Goal: Task Accomplishment & Management: Use online tool/utility

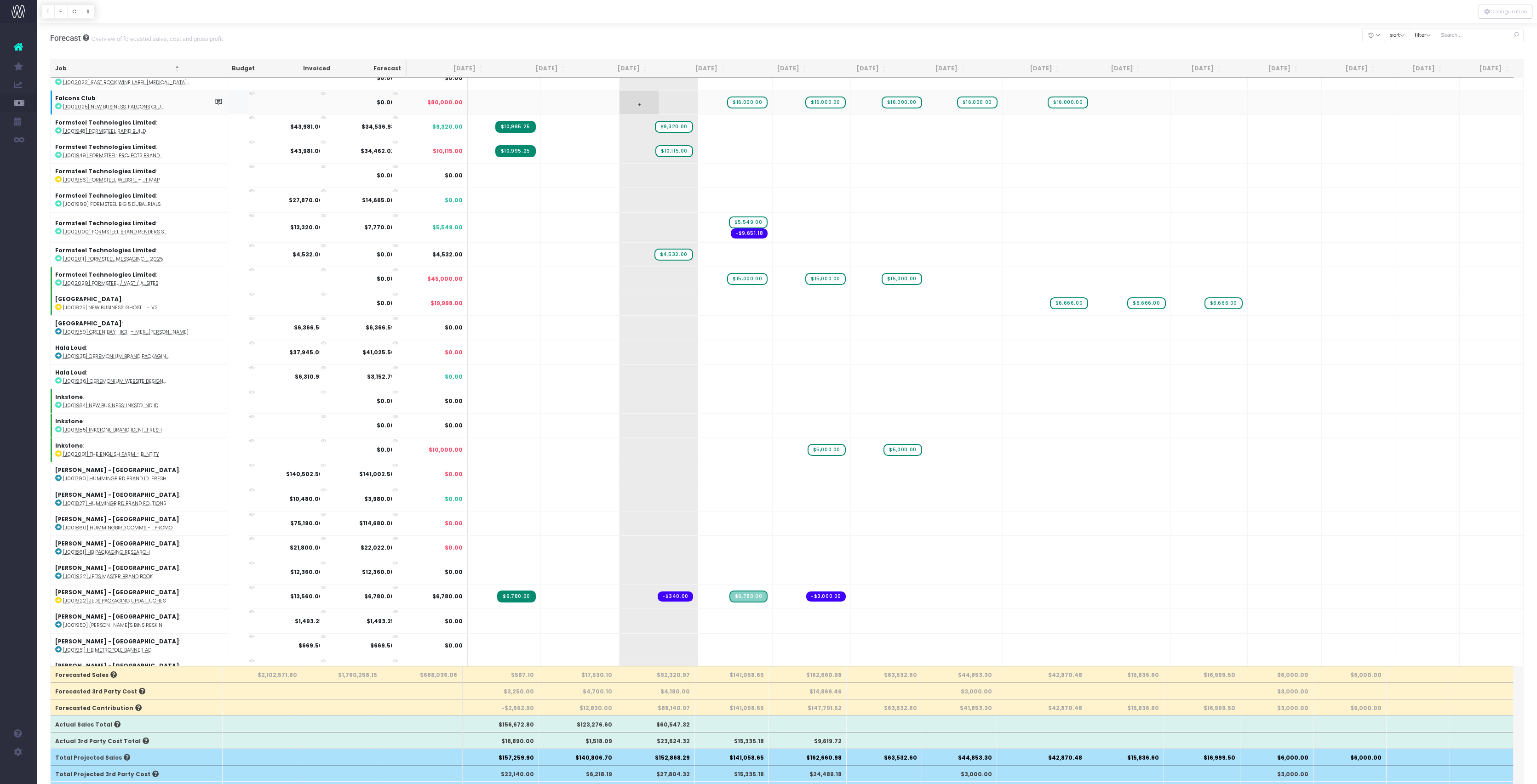
scroll to position [826, 0]
drag, startPoint x: 671, startPoint y: 556, endPoint x: 729, endPoint y: 548, distance: 58.5
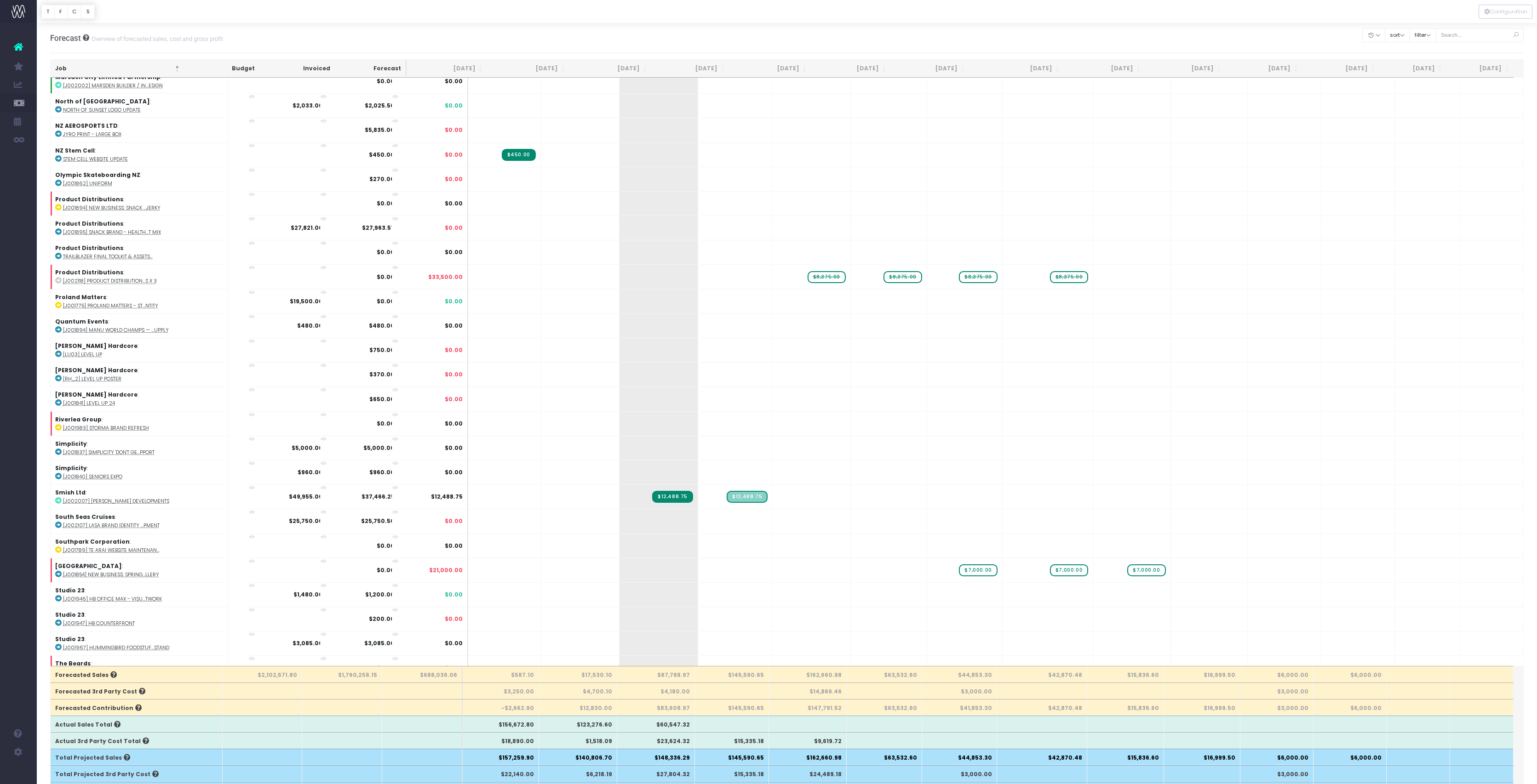
scroll to position [0, 1]
drag, startPoint x: 667, startPoint y: 423, endPoint x: 727, endPoint y: 413, distance: 60.8
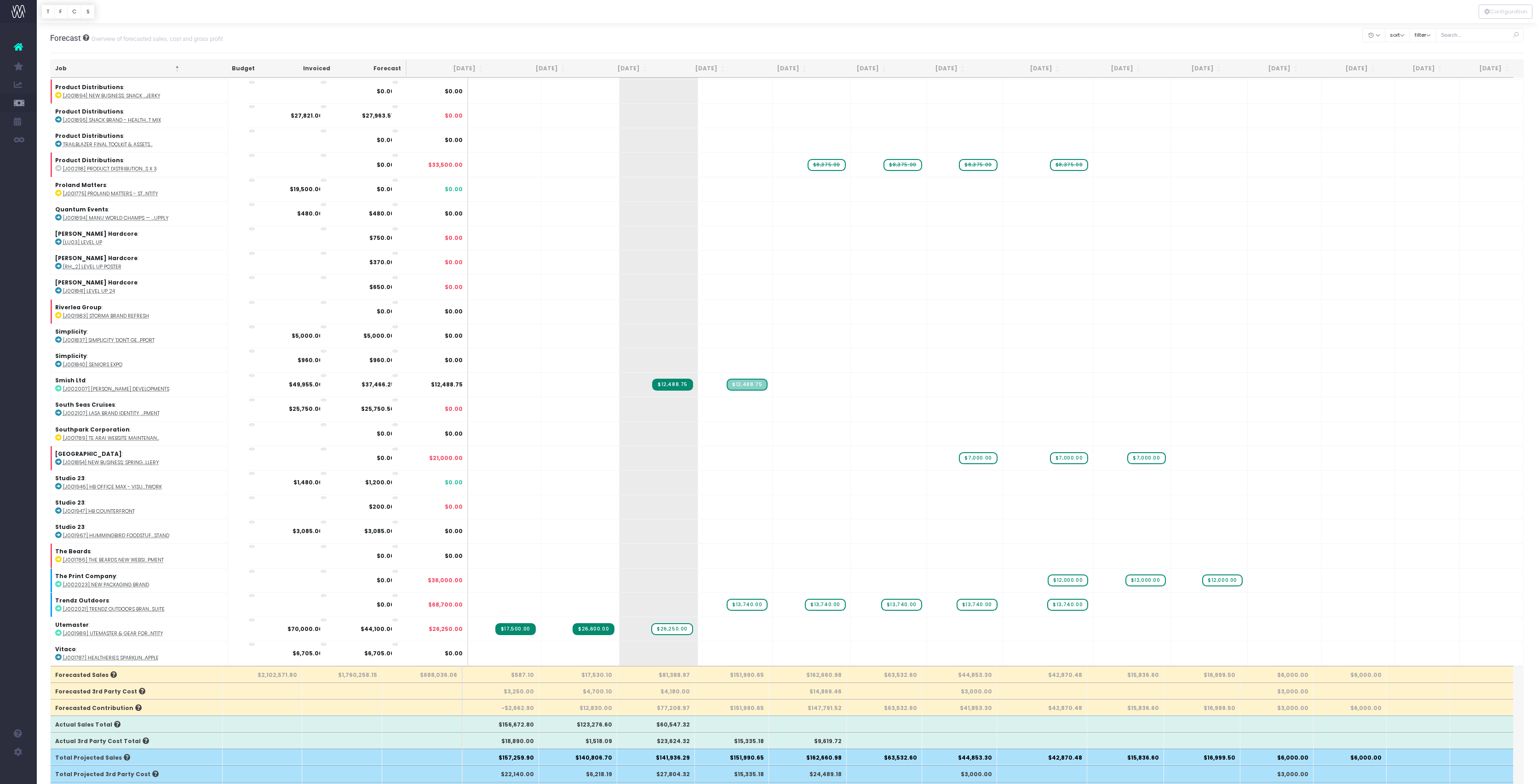
scroll to position [2785, 1]
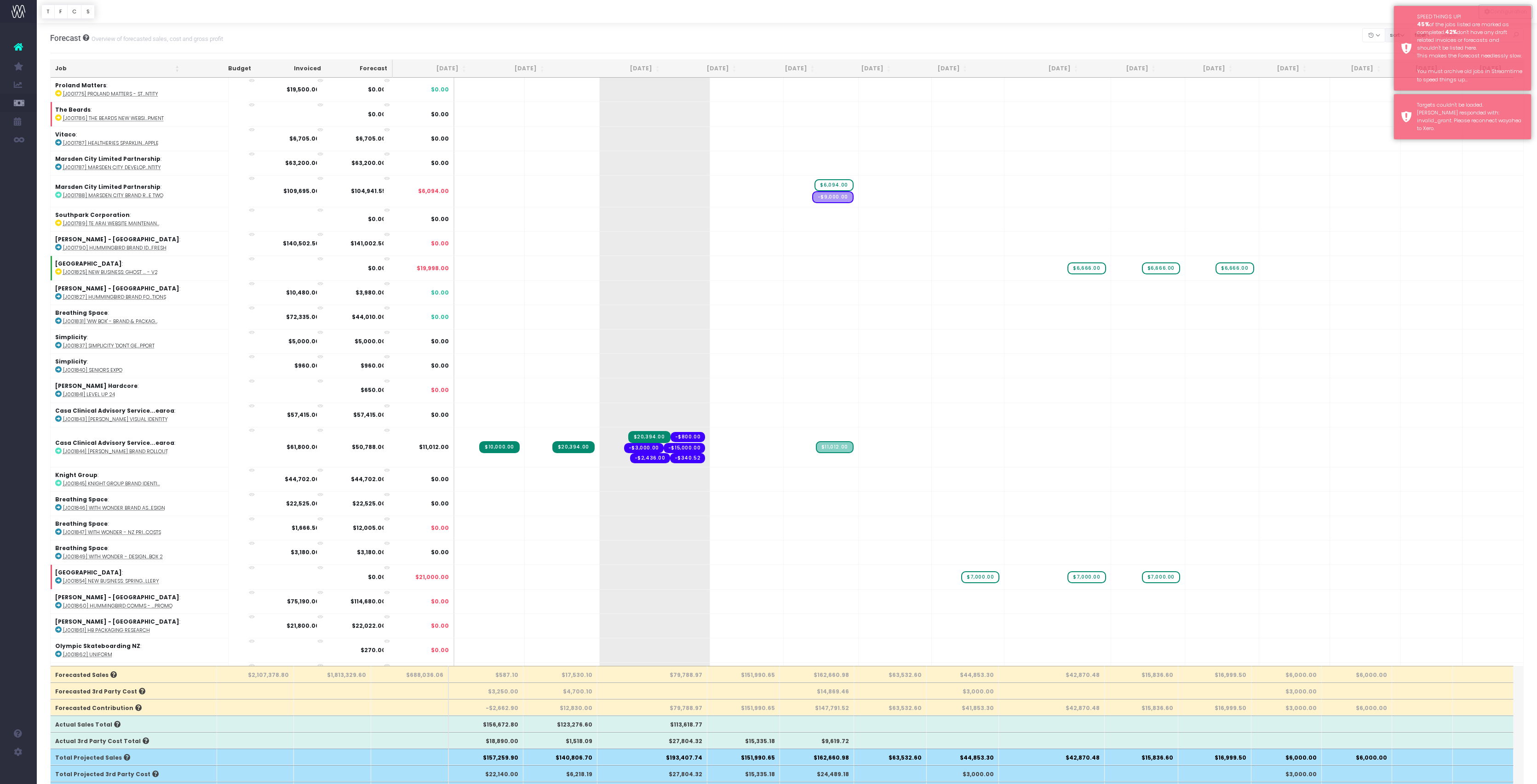
click at [1385, 38] on button "sort" at bounding box center [1397, 35] width 25 height 15
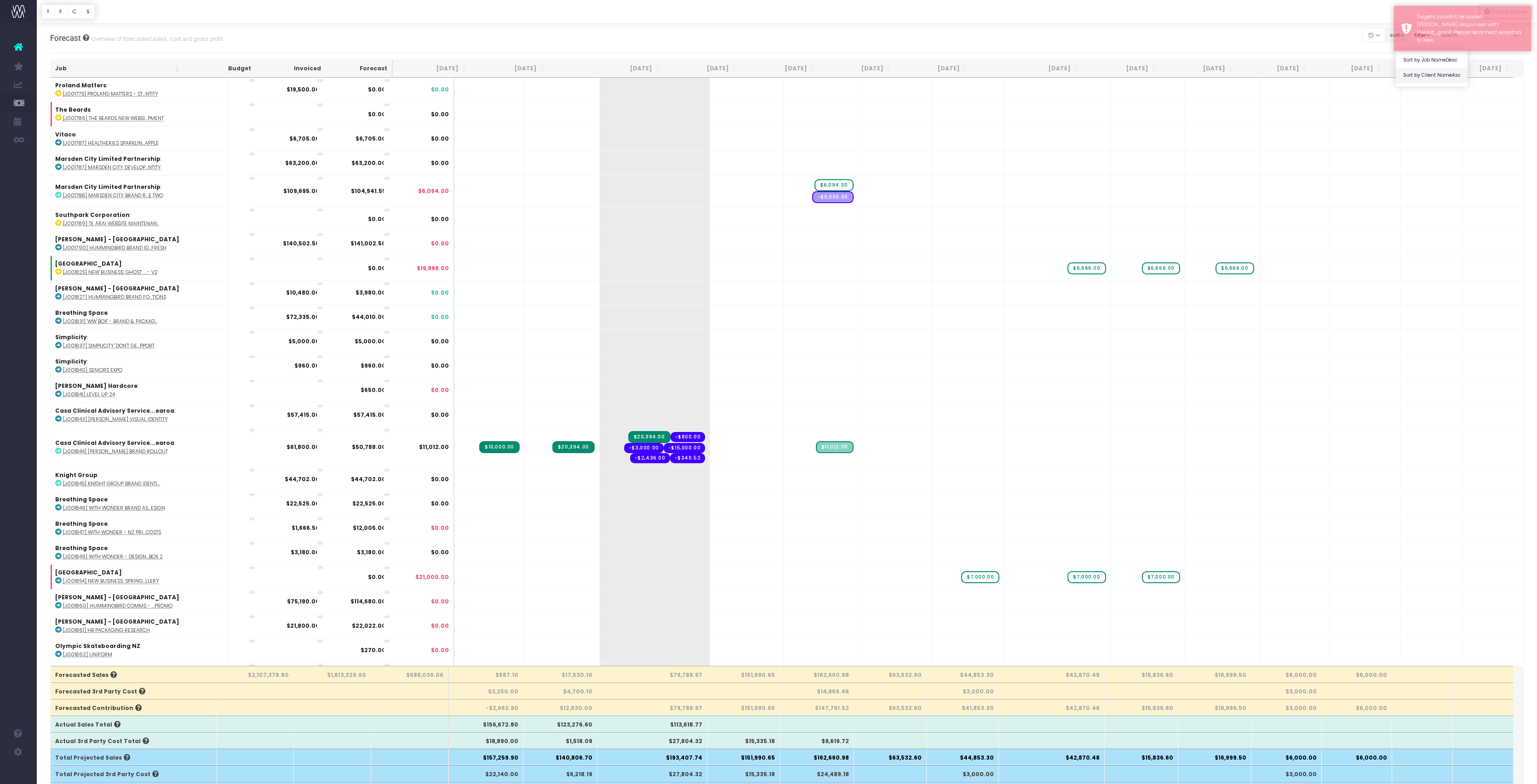
click at [1395, 83] on link "Sort by Client Name Asc" at bounding box center [1431, 75] width 71 height 16
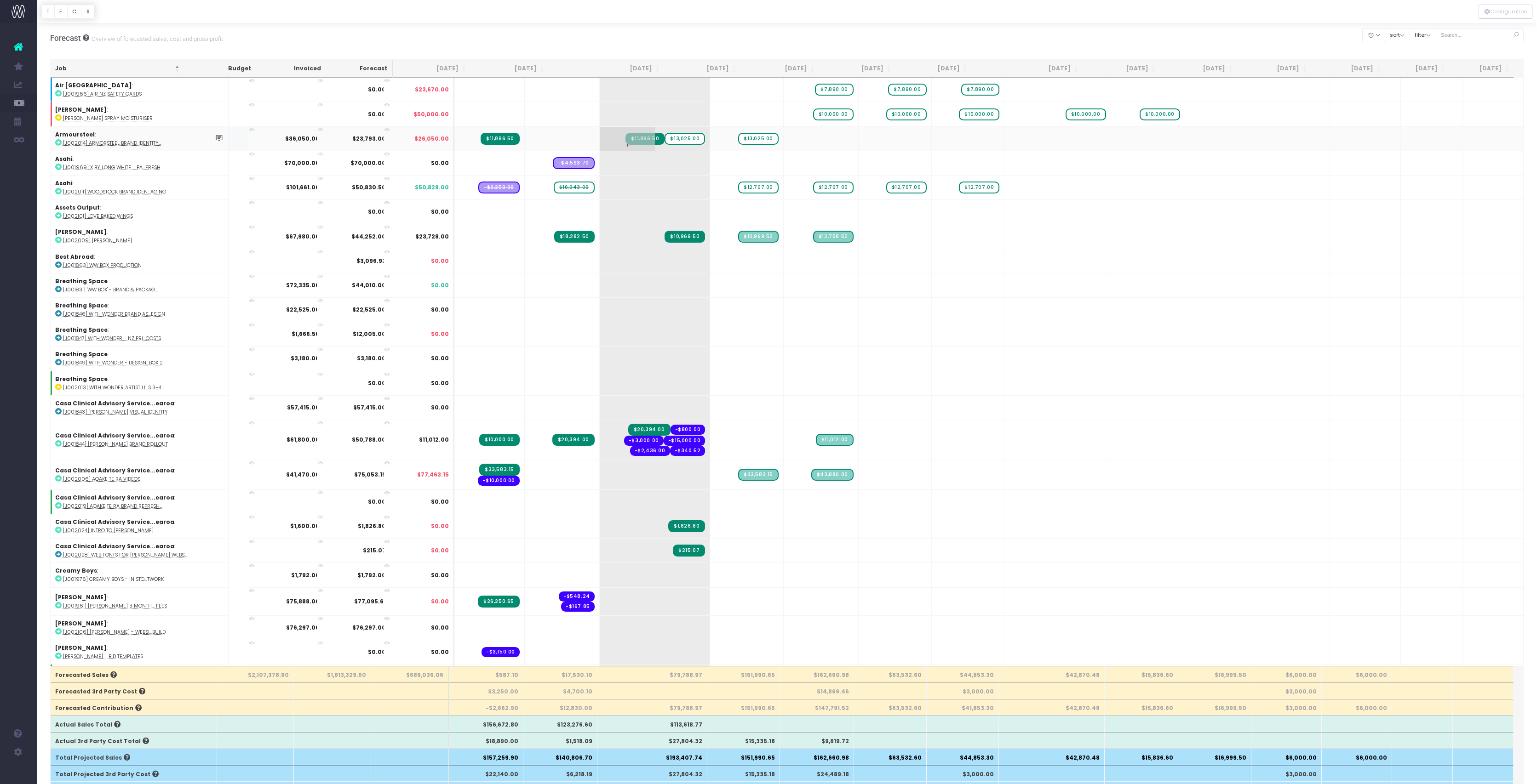
click at [670, 145] on span "$13,025.00" at bounding box center [684, 139] width 40 height 12
click at [688, 40] on div "Forecast Overview of forecasted sales, cost and gross profit Clear Filters Hide…" at bounding box center [787, 38] width 1474 height 30
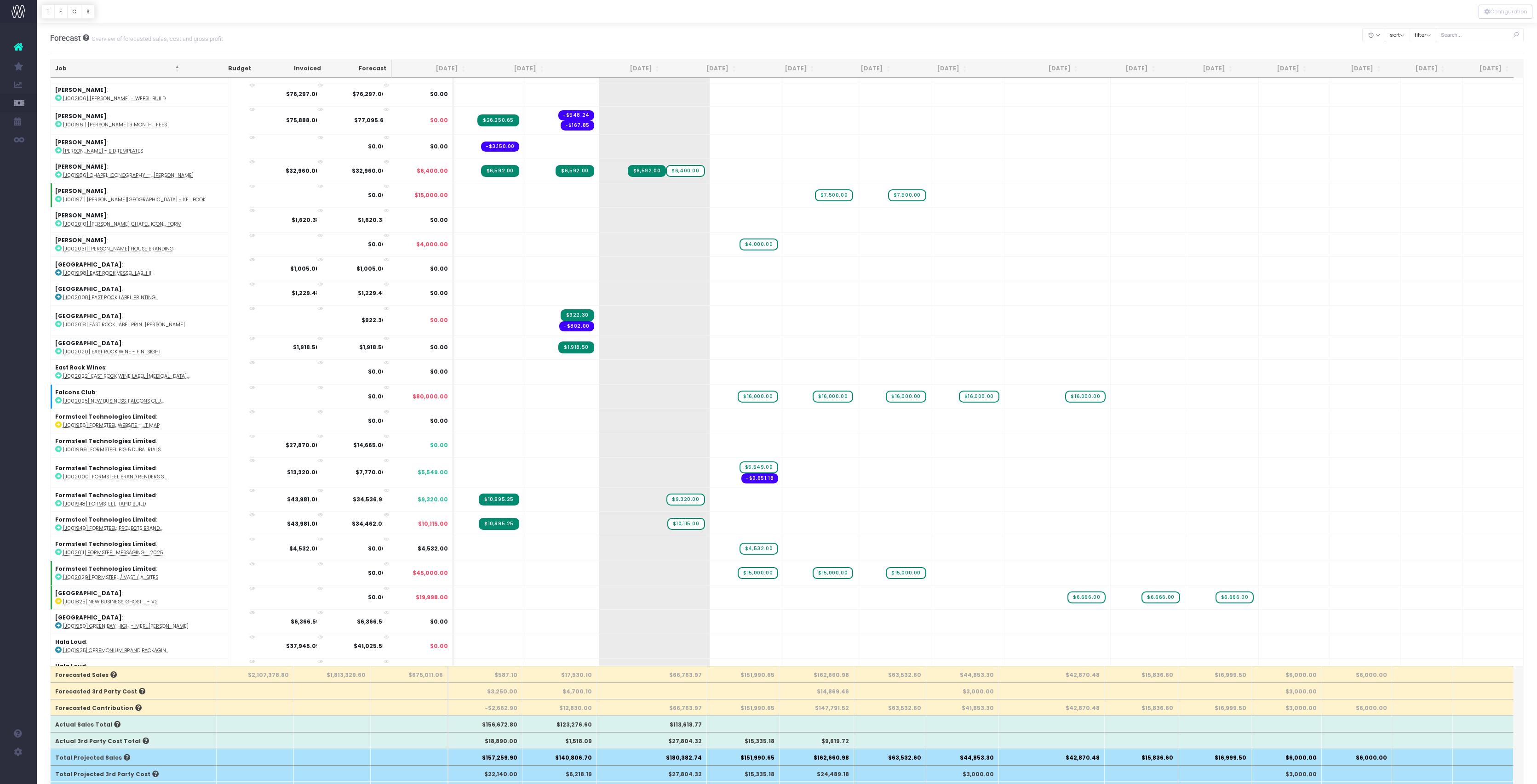
scroll to position [505, 0]
click at [670, 177] on span "$6,400.00" at bounding box center [685, 171] width 38 height 12
click at [690, 42] on div "Forecast Overview of forecasted sales, cost and gross profit Clear Filters Hide…" at bounding box center [787, 38] width 1474 height 30
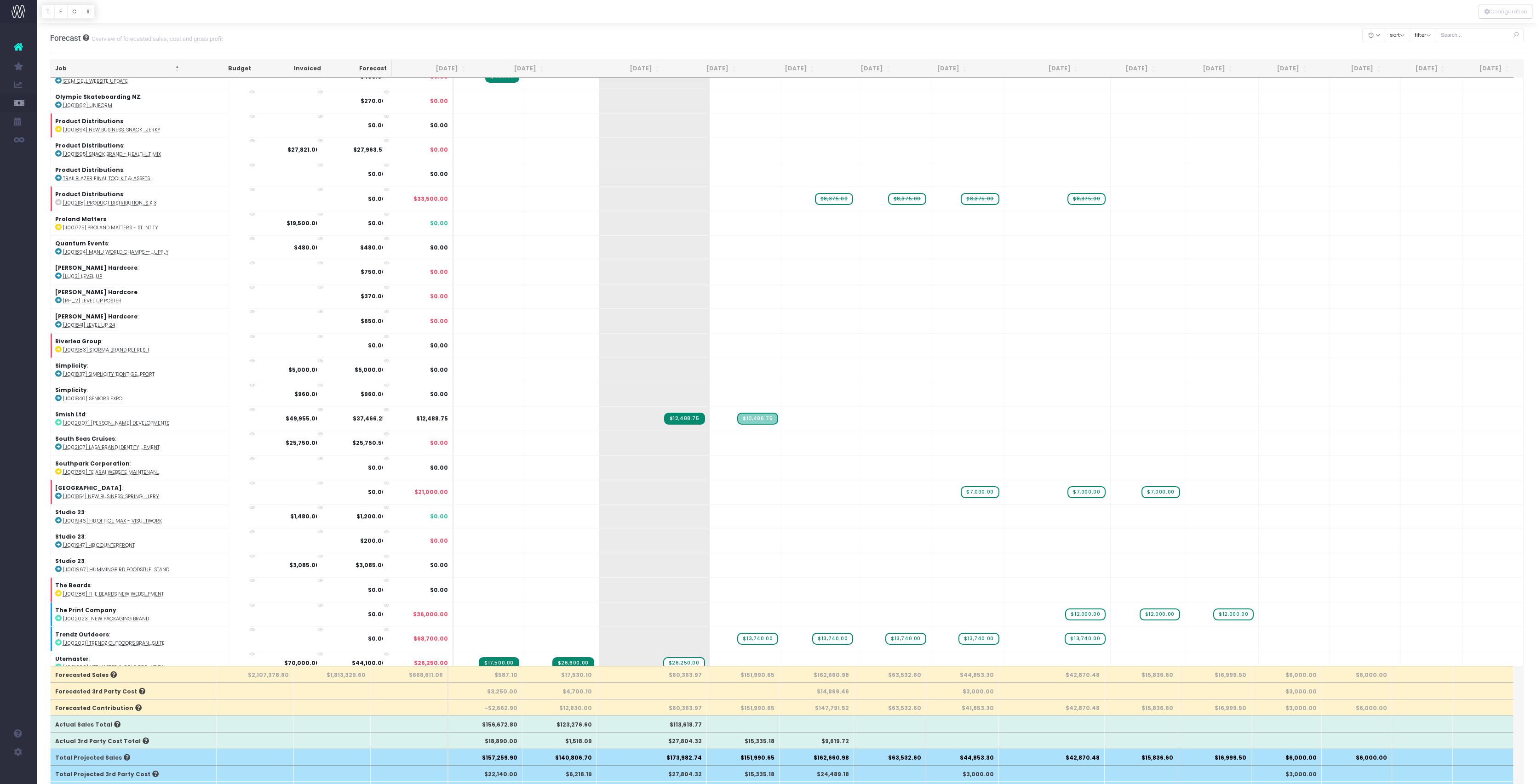
scroll to position [2706, 0]
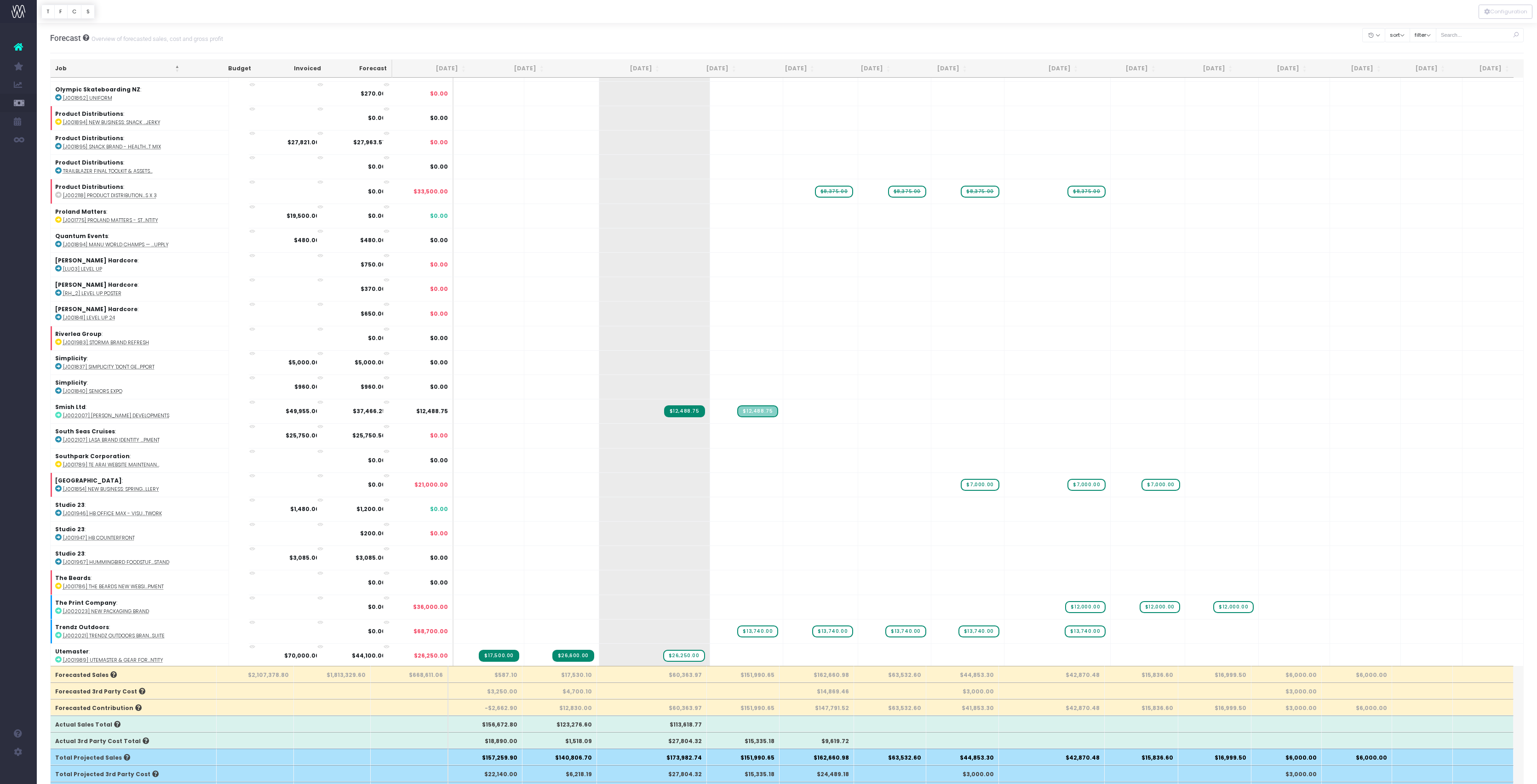
click at [740, 46] on div "Forecast Overview of forecasted sales, cost and gross profit Clear Filters Hide…" at bounding box center [787, 38] width 1474 height 30
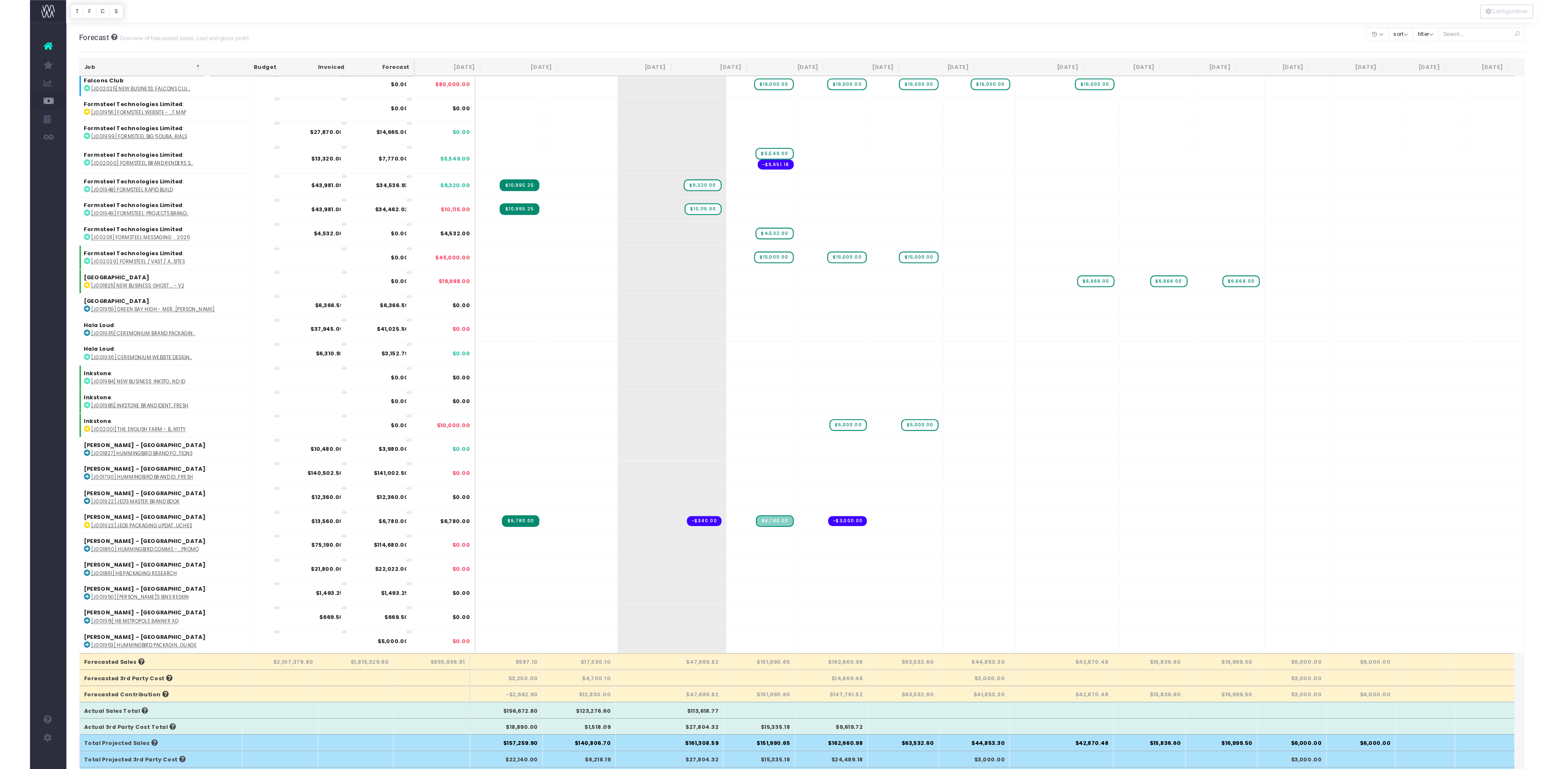
scroll to position [767, 0]
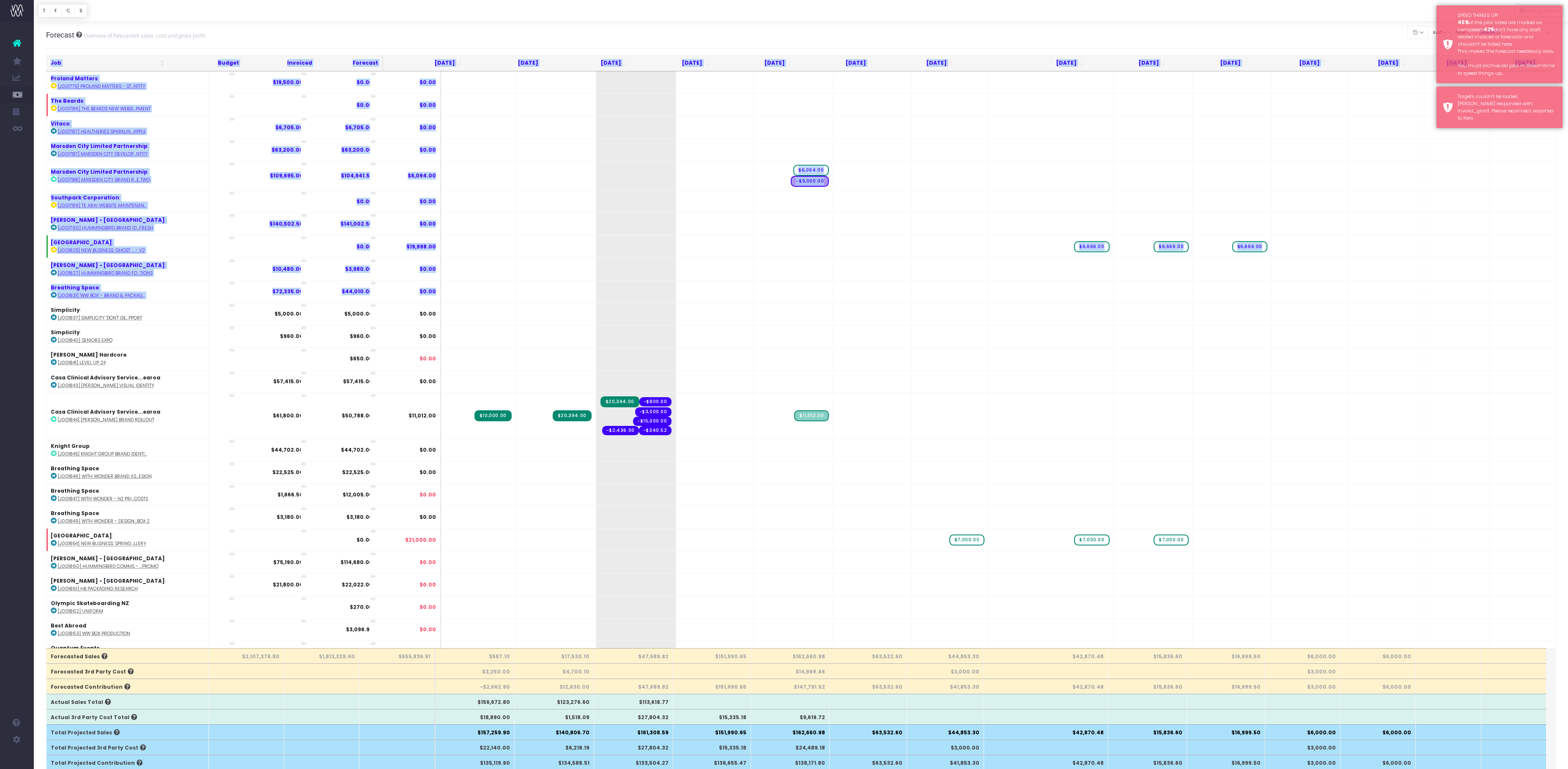
drag, startPoint x: 892, startPoint y: 355, endPoint x: 1259, endPoint y: 34, distance: 487.6
click at [1259, 34] on div "Forecast Overview of forecasted sales, cost and gross profit Clear Filters Hide…" at bounding box center [801, 754] width 1534 height 1467
click at [1239, 41] on div "Forecast Overview of forecasted sales, cost and gross profit Clear Filters Hide…" at bounding box center [801, 35] width 1510 height 28
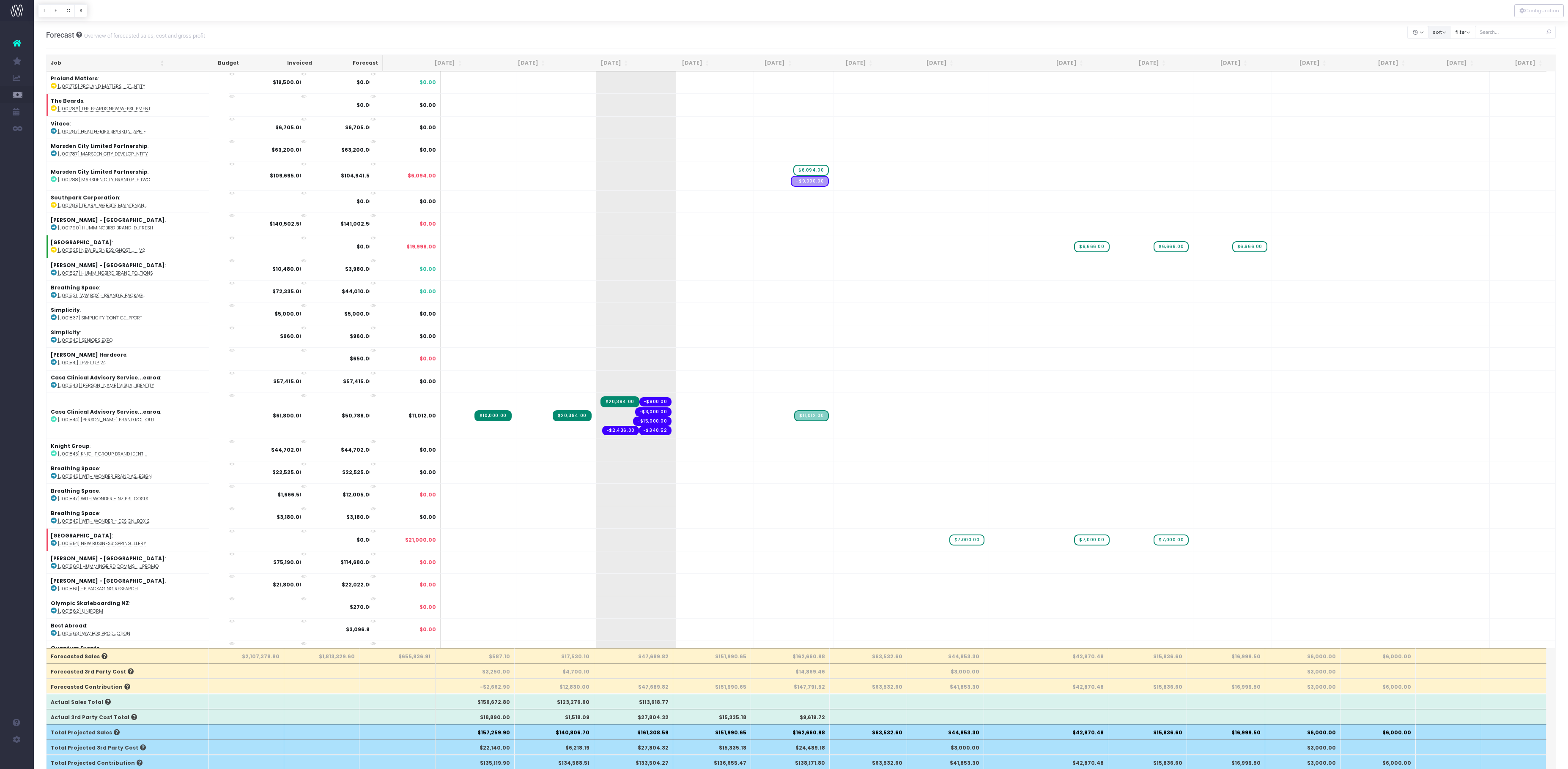
click at [1428, 37] on button "sort" at bounding box center [1440, 32] width 23 height 13
click at [1438, 77] on link "Sort by Client Name Asc" at bounding box center [1471, 69] width 66 height 15
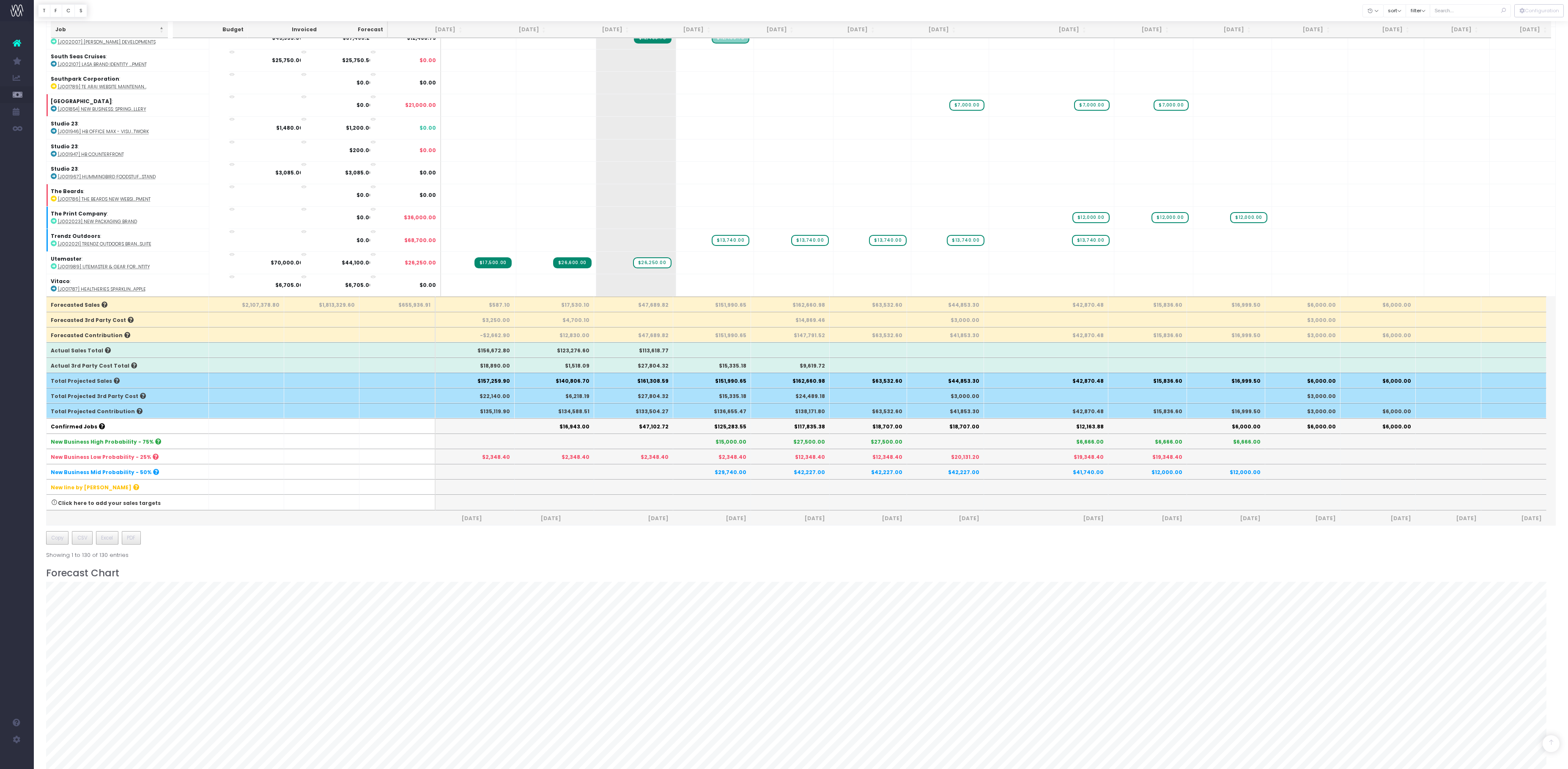
scroll to position [335, 0]
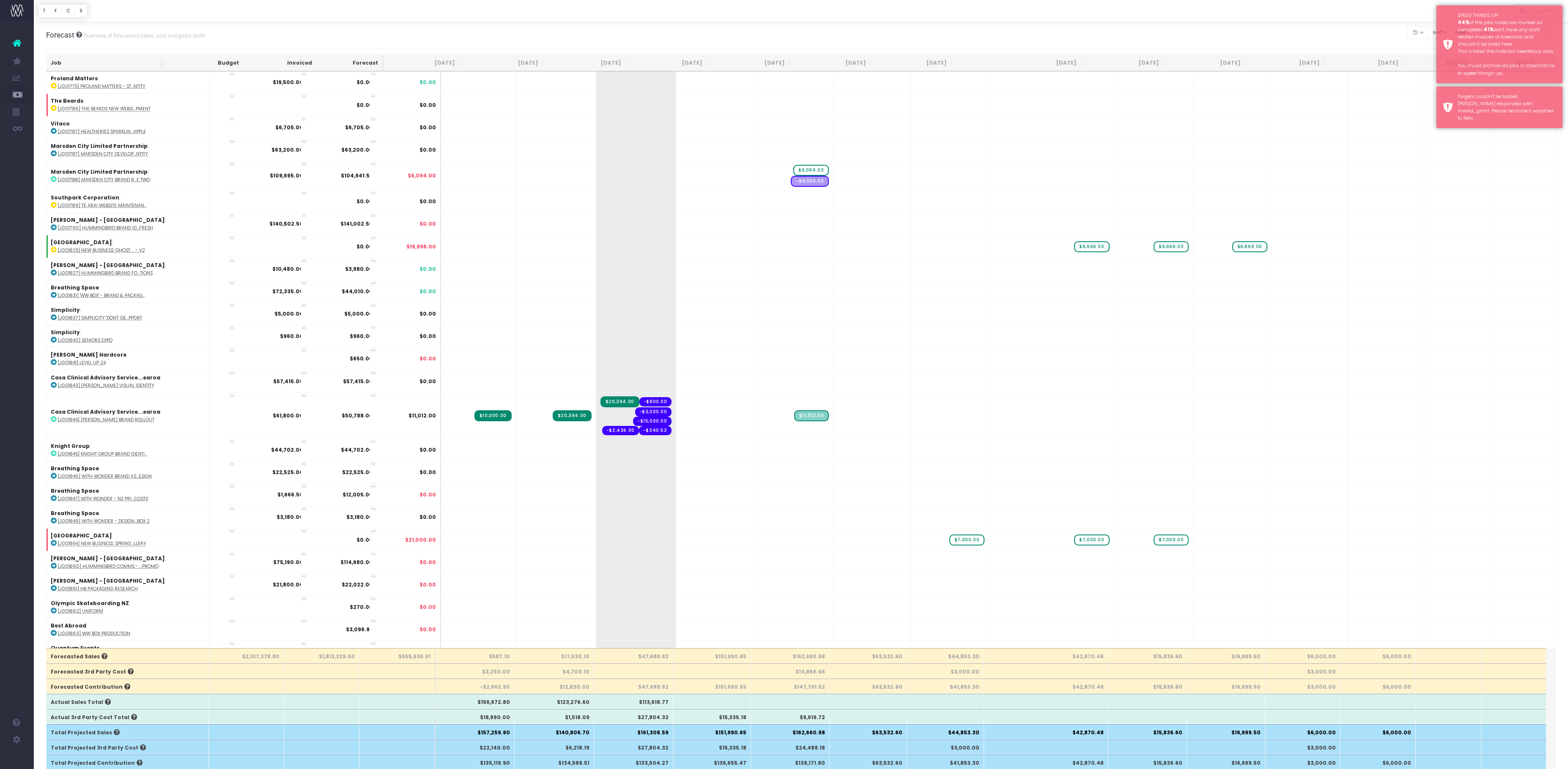
click at [1266, 34] on div "Forecast Overview of forecasted sales, cost and gross profit Clear Filters Hide…" at bounding box center [801, 35] width 1510 height 28
click at [1428, 37] on button "sort" at bounding box center [1440, 32] width 23 height 13
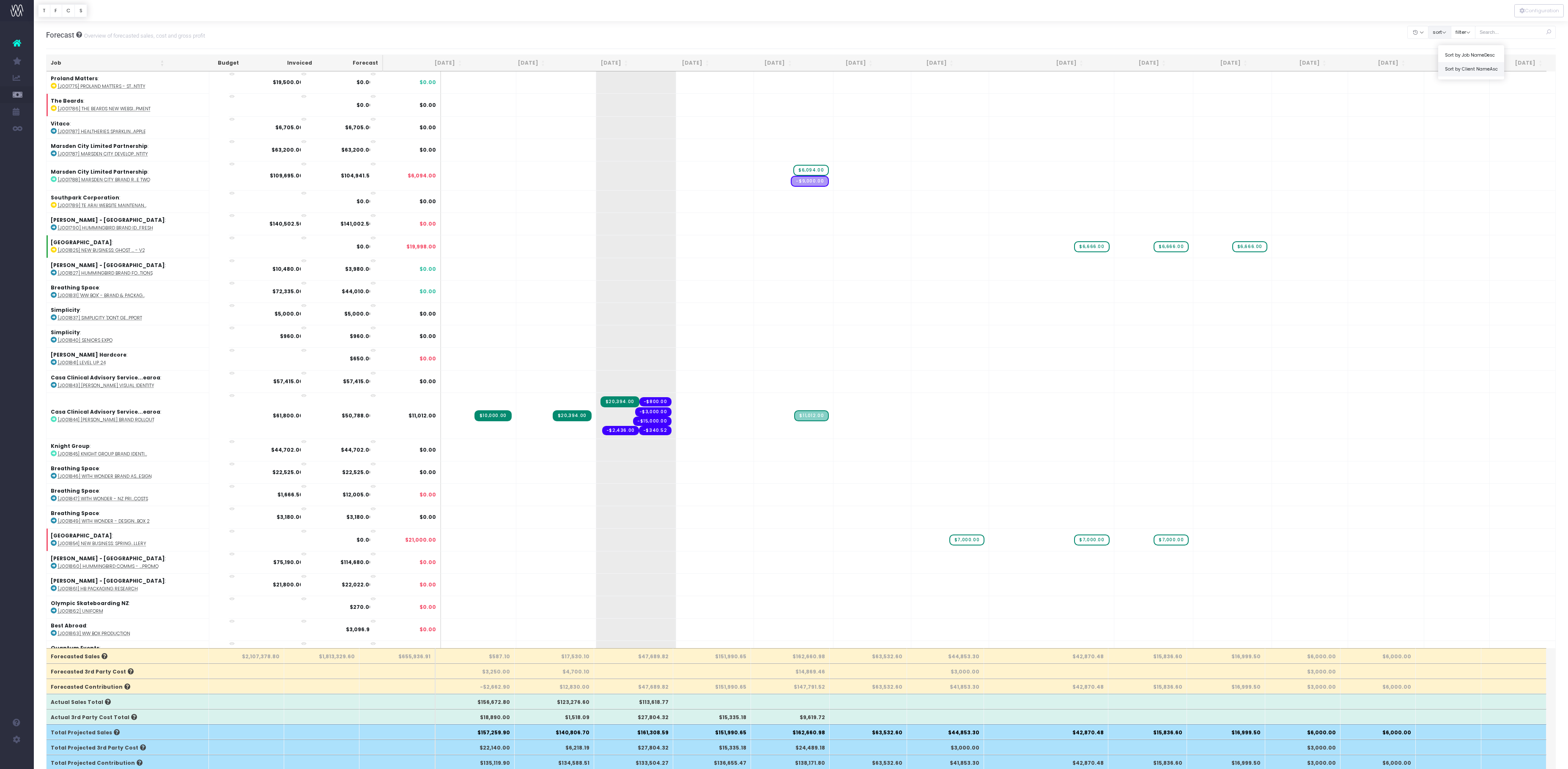
click at [1438, 77] on link "Sort by Client Name Asc" at bounding box center [1471, 69] width 66 height 15
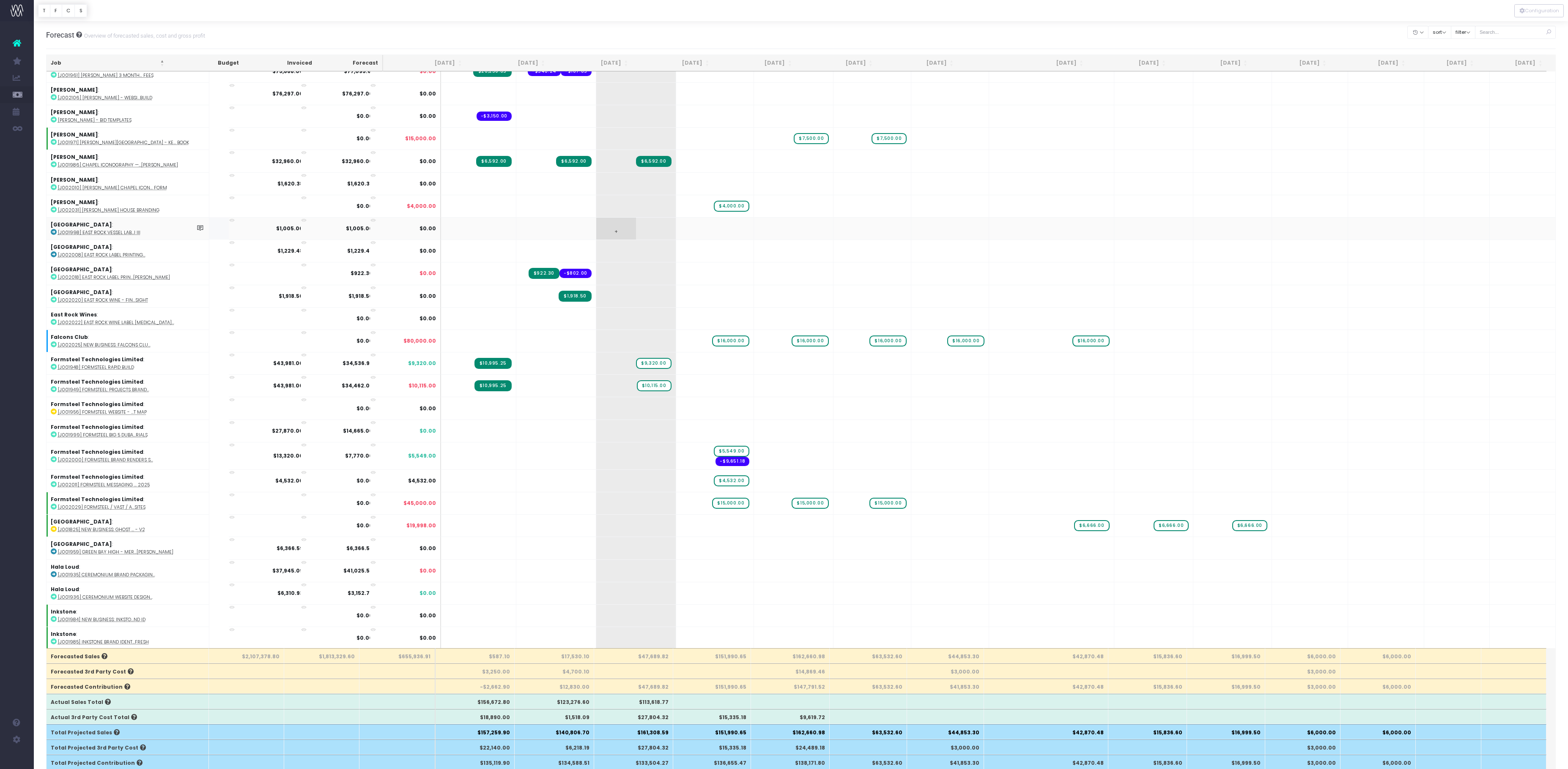
scroll to position [495, 0]
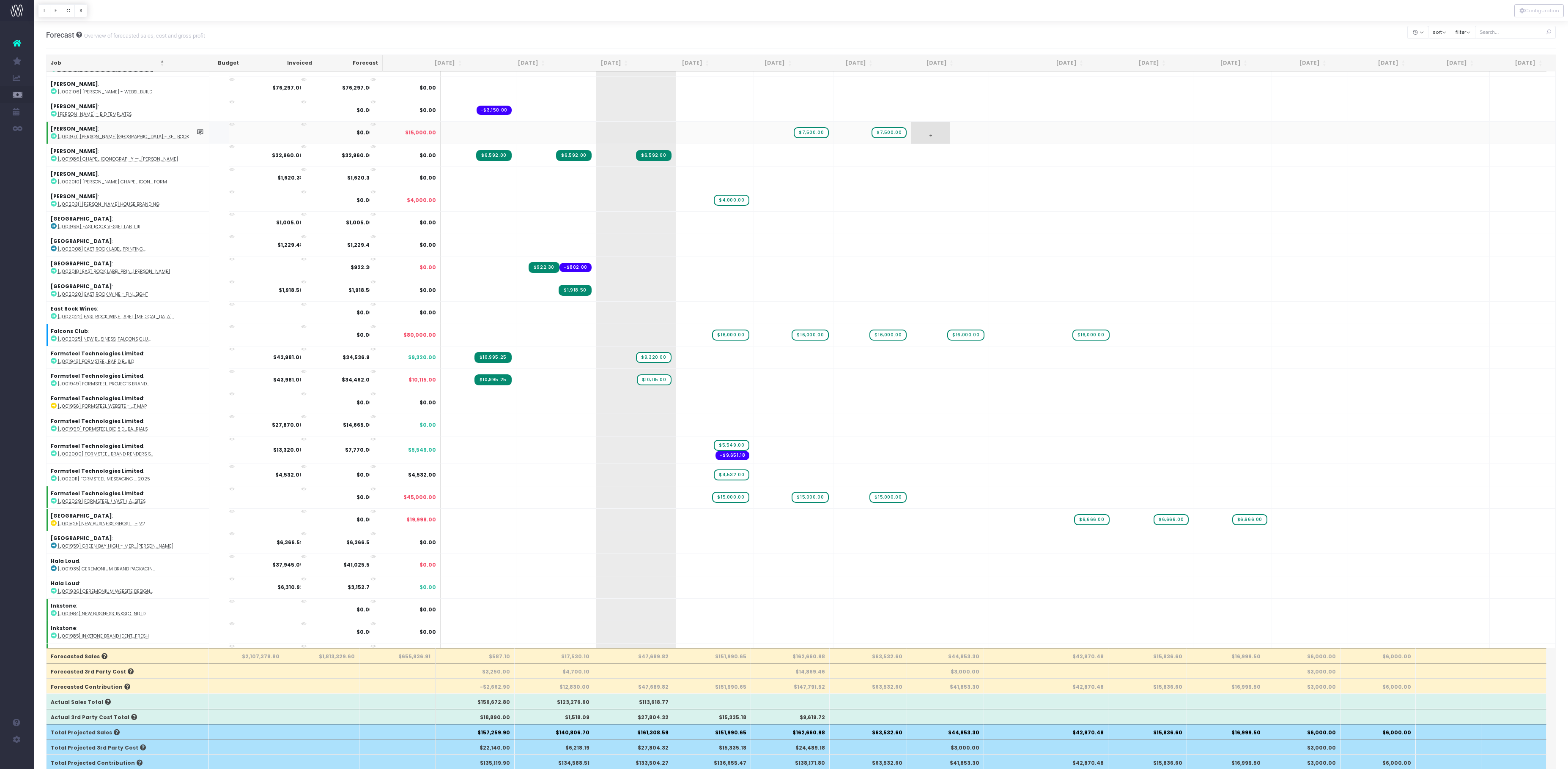
click at [934, 144] on span "+" at bounding box center [930, 133] width 38 height 22
type input "7500"
click at [948, 40] on body "Oh my... this is bad. wayahead wasn't able to load this page. Please contact su…" at bounding box center [784, 384] width 1568 height 769
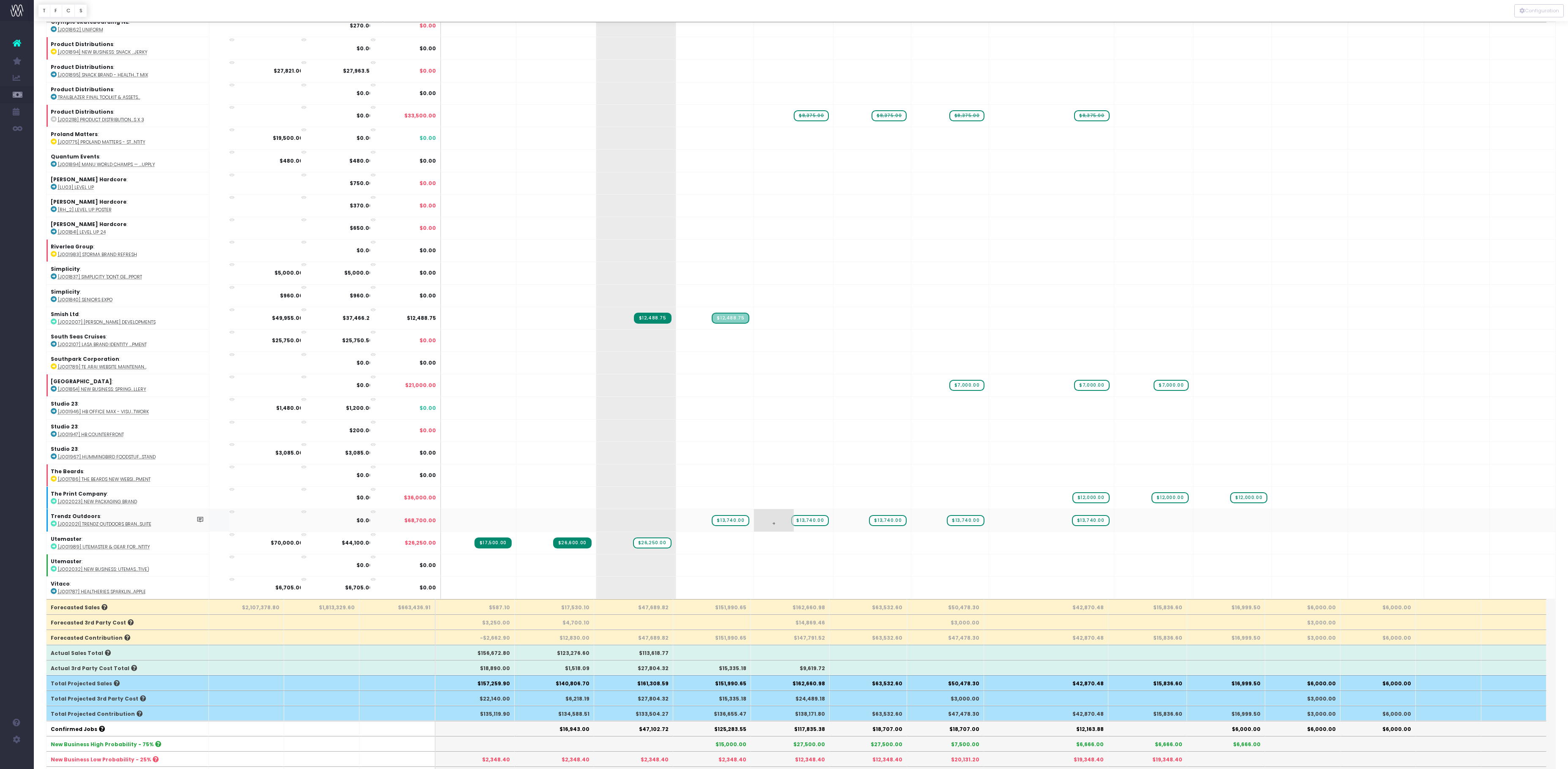
scroll to position [54, 0]
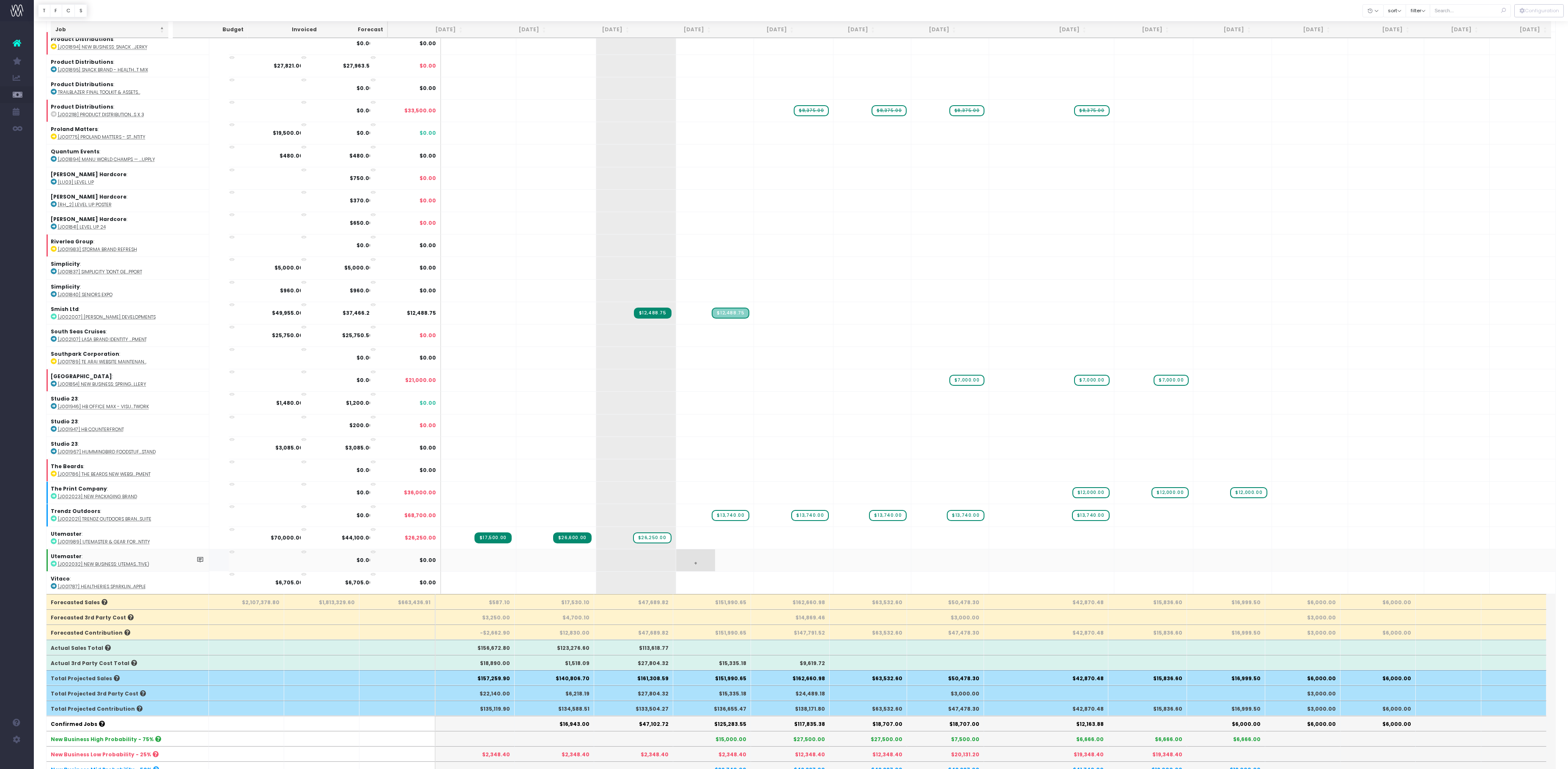
click at [700, 564] on span "+" at bounding box center [696, 560] width 39 height 22
type input "9120"
click at [870, 12] on div at bounding box center [801, 10] width 1534 height 21
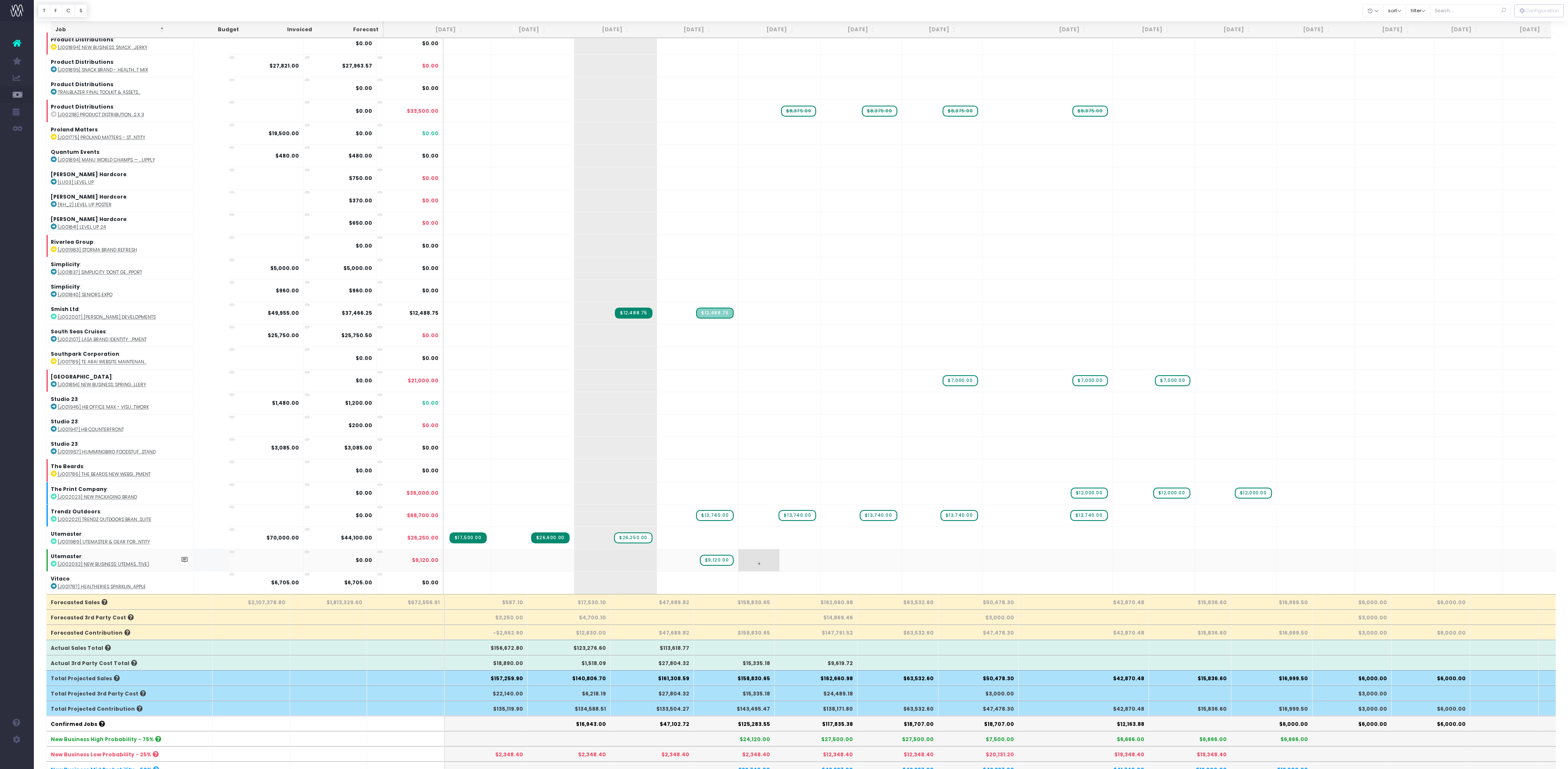
click at [779, 571] on span "+" at bounding box center [758, 560] width 41 height 22
type input "9120"
click at [840, 11] on div at bounding box center [801, 10] width 1534 height 21
click at [861, 568] on span "+" at bounding box center [841, 560] width 40 height 22
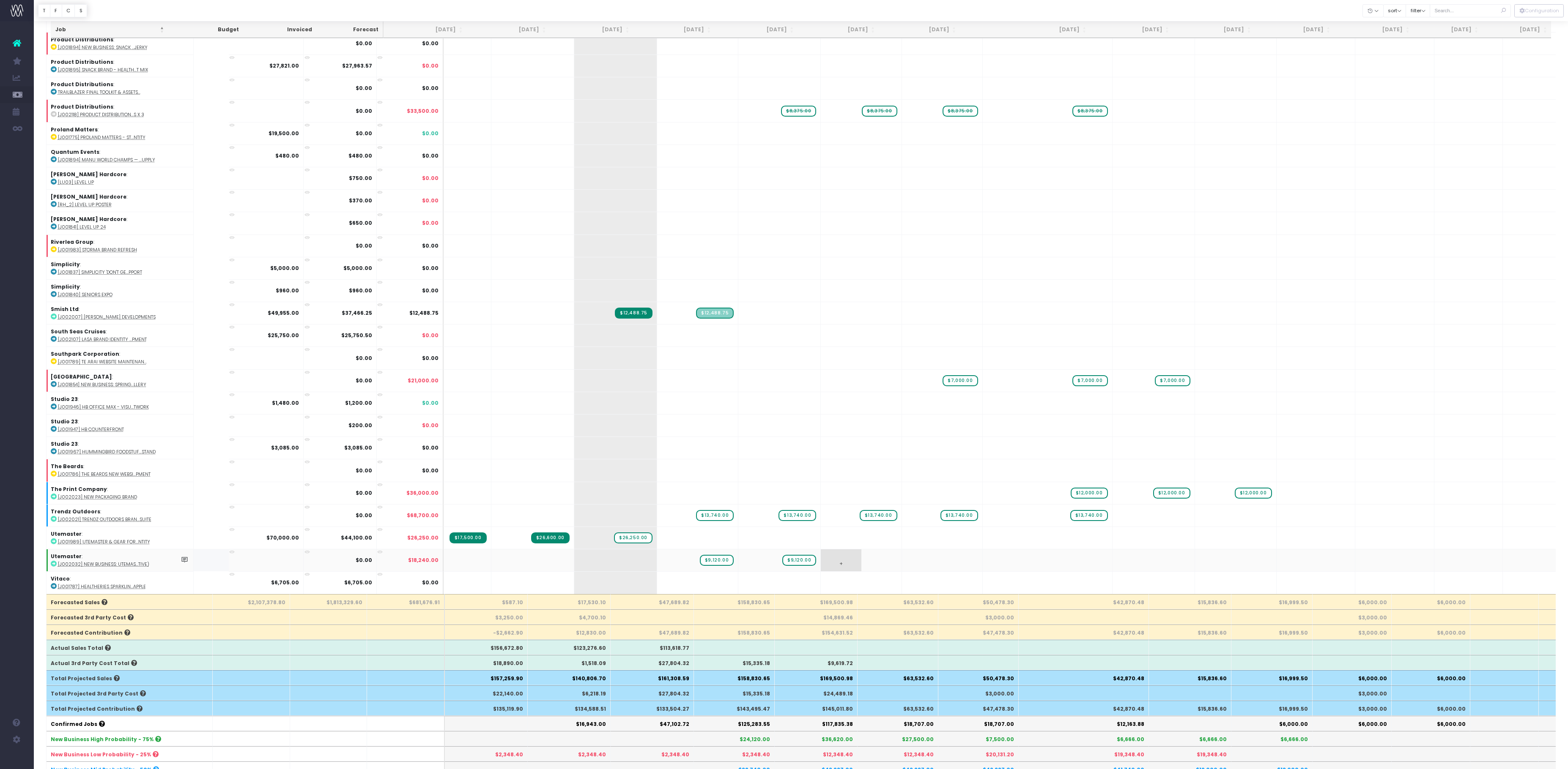
click at [861, 568] on span "+" at bounding box center [841, 560] width 40 height 22
type input "9120"
click at [891, 9] on div at bounding box center [801, 10] width 1534 height 21
click at [942, 567] on span "+" at bounding box center [922, 560] width 40 height 22
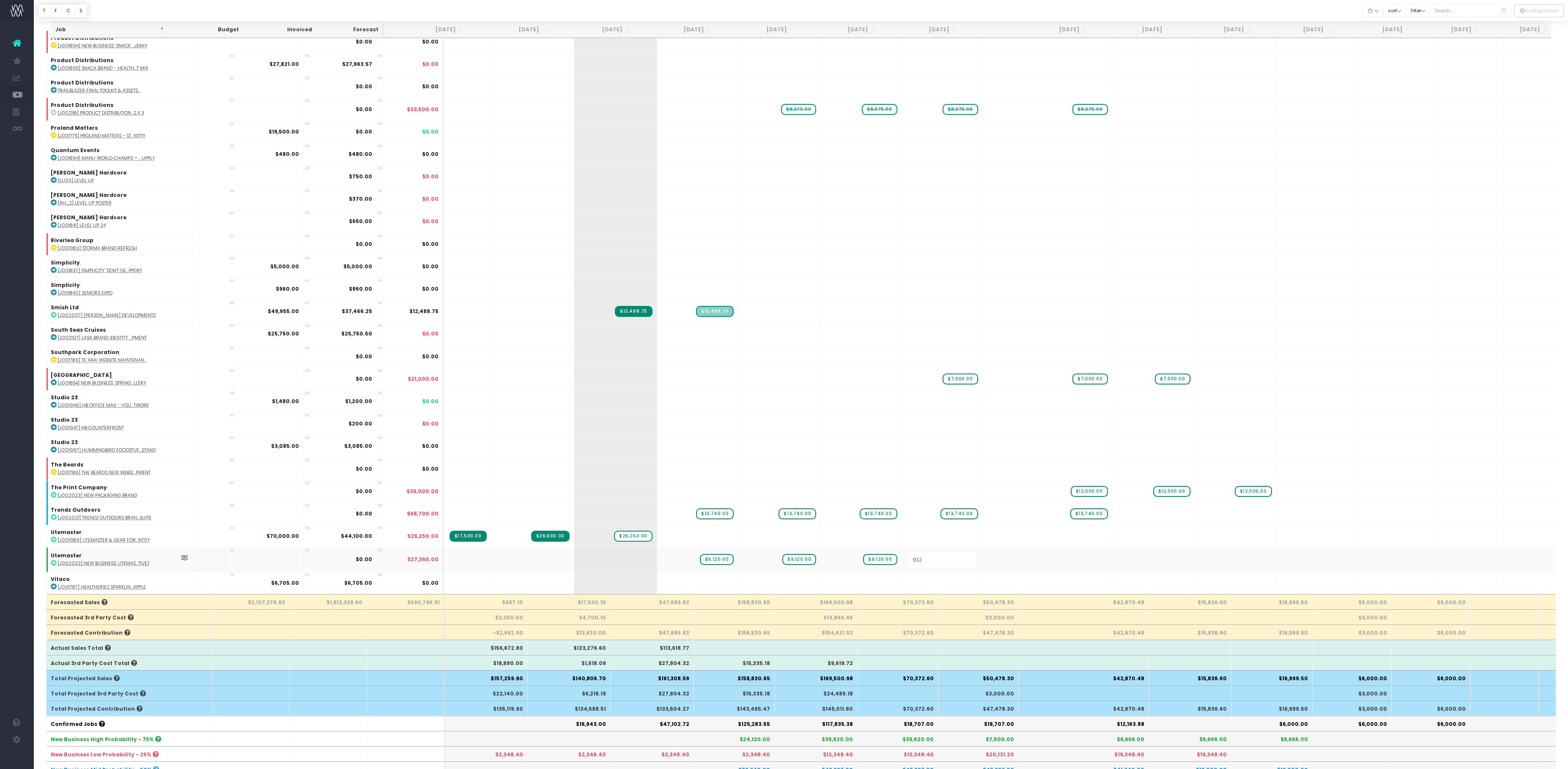
type input "9120"
click at [920, 16] on div at bounding box center [801, 10] width 1534 height 21
click at [1048, 571] on span "+" at bounding box center [1015, 560] width 65 height 22
type input "9120"
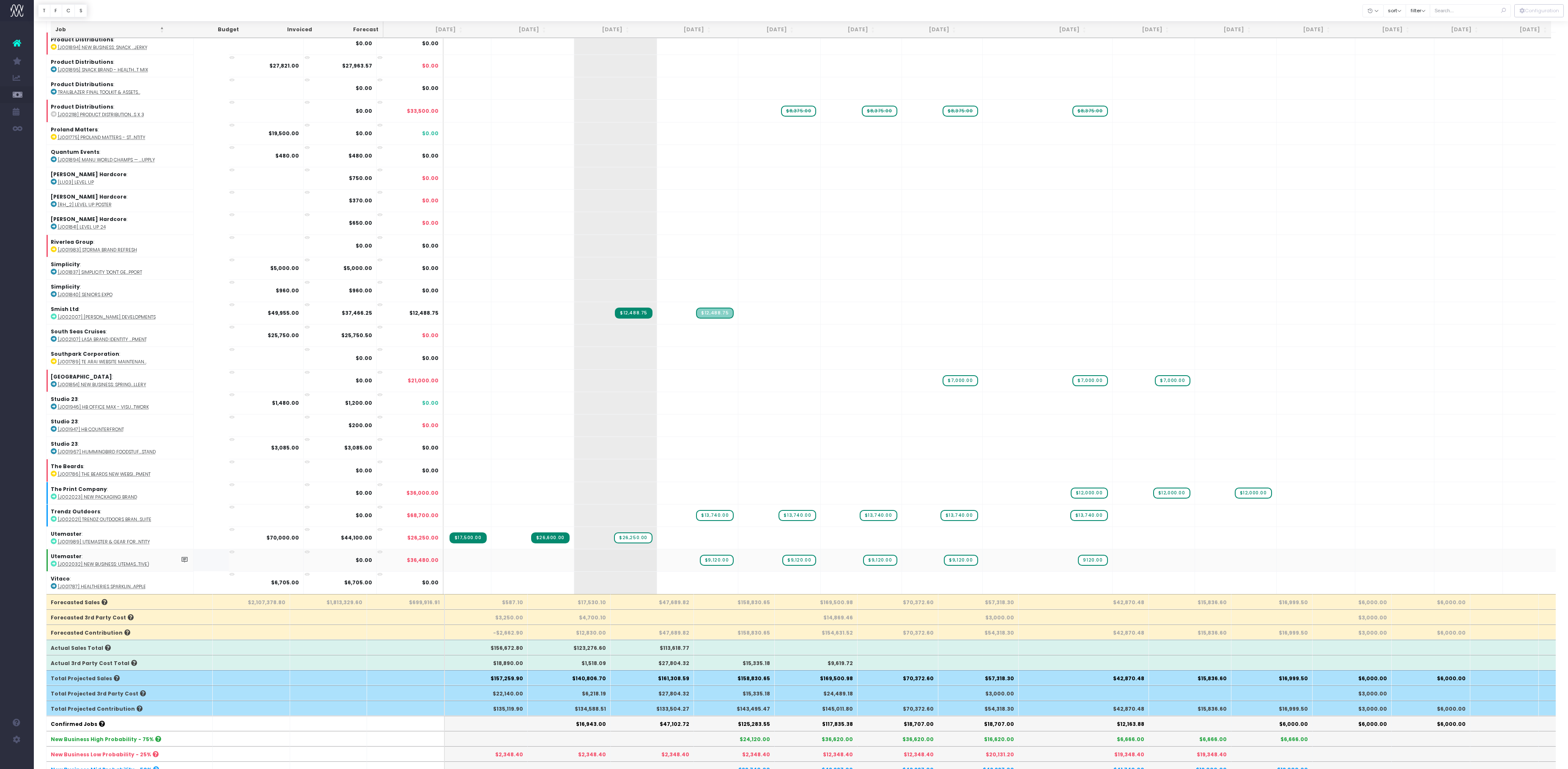
click at [1030, 15] on div at bounding box center [801, 10] width 1534 height 21
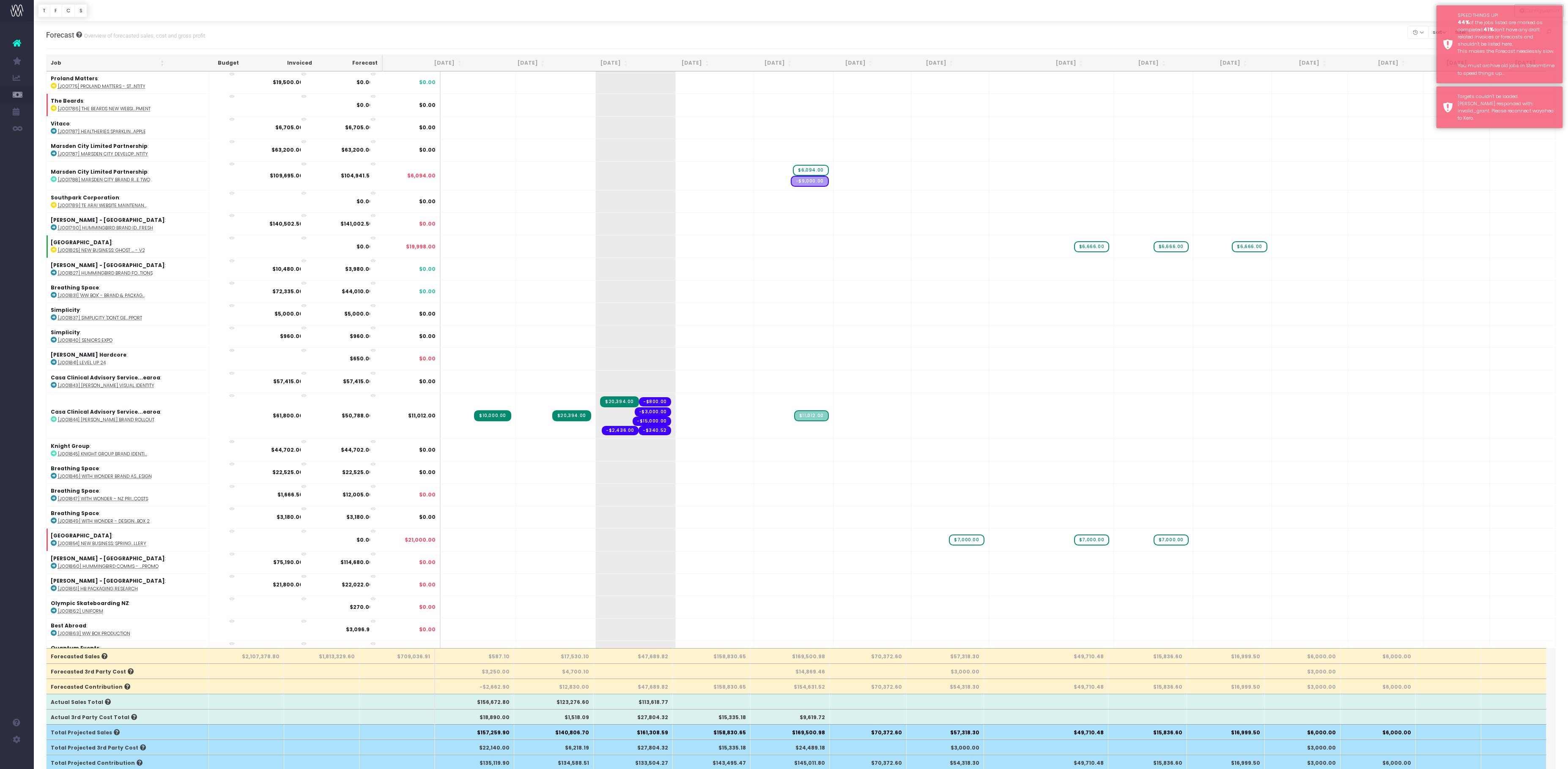
click at [1255, 31] on div "Forecast Overview of forecasted sales, cost and gross profit Clear Filters Hide…" at bounding box center [801, 35] width 1510 height 28
click at [1287, 31] on div "Forecast Overview of forecasted sales, cost and gross profit Clear Filters Hide…" at bounding box center [801, 35] width 1510 height 28
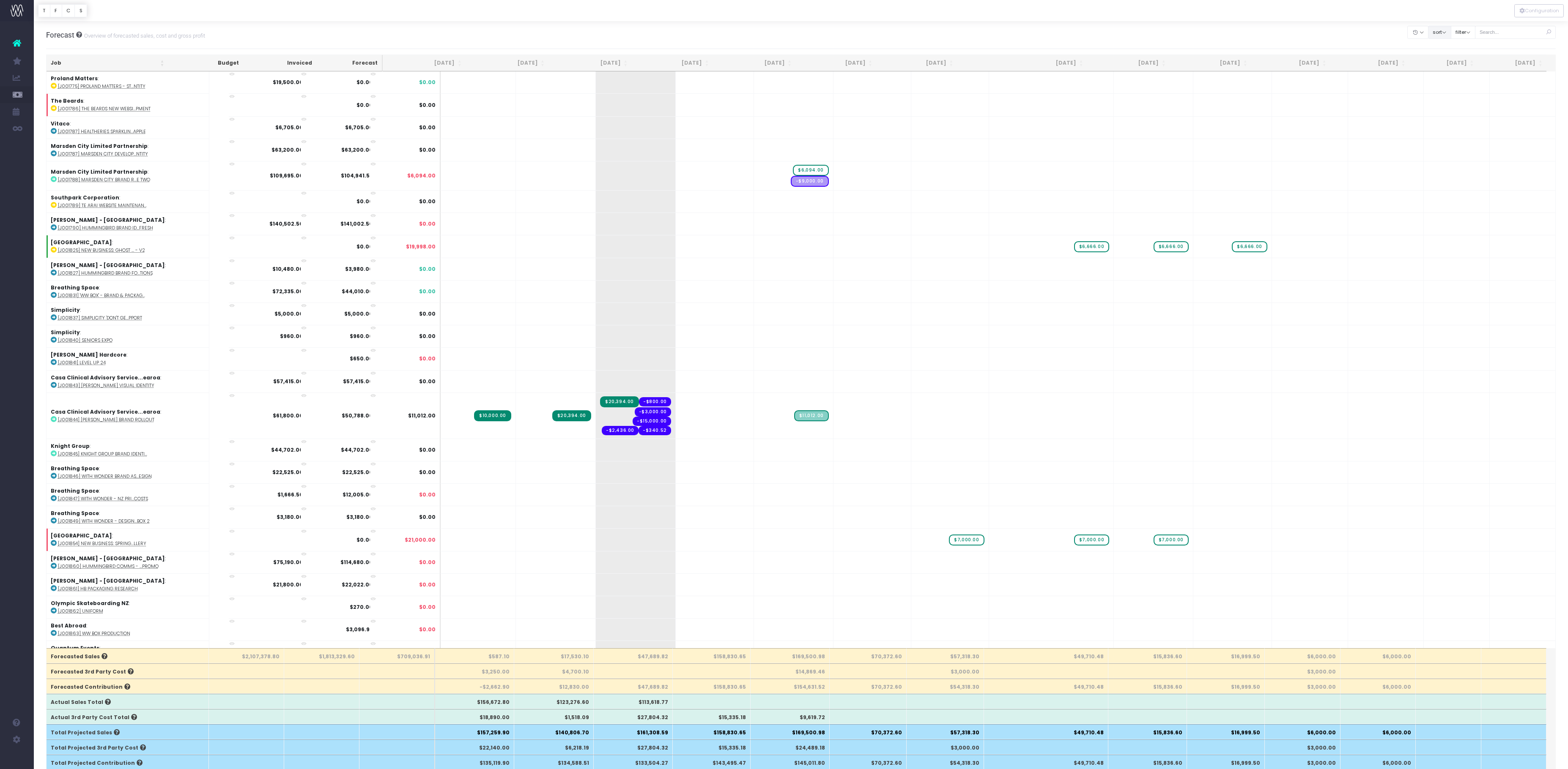
click at [1428, 35] on button "sort" at bounding box center [1440, 32] width 23 height 13
click at [1438, 77] on link "Sort by Client Name Asc" at bounding box center [1471, 69] width 66 height 15
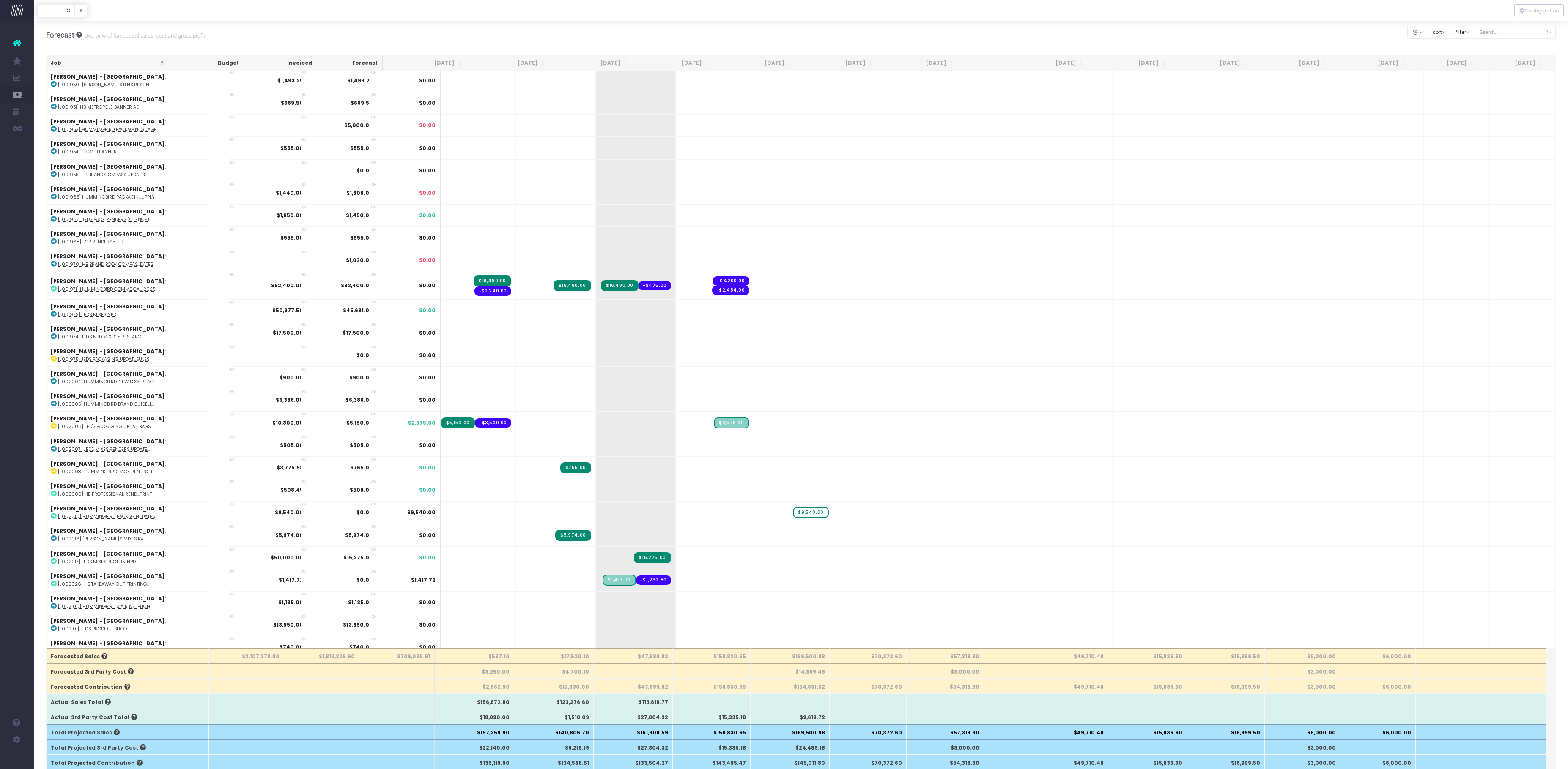
scroll to position [1250, 1]
type input "10000"
click at [797, 39] on body "Oh my... this is bad. [PERSON_NAME] wasn't able to load this page. Please conta…" at bounding box center [784, 384] width 1568 height 769
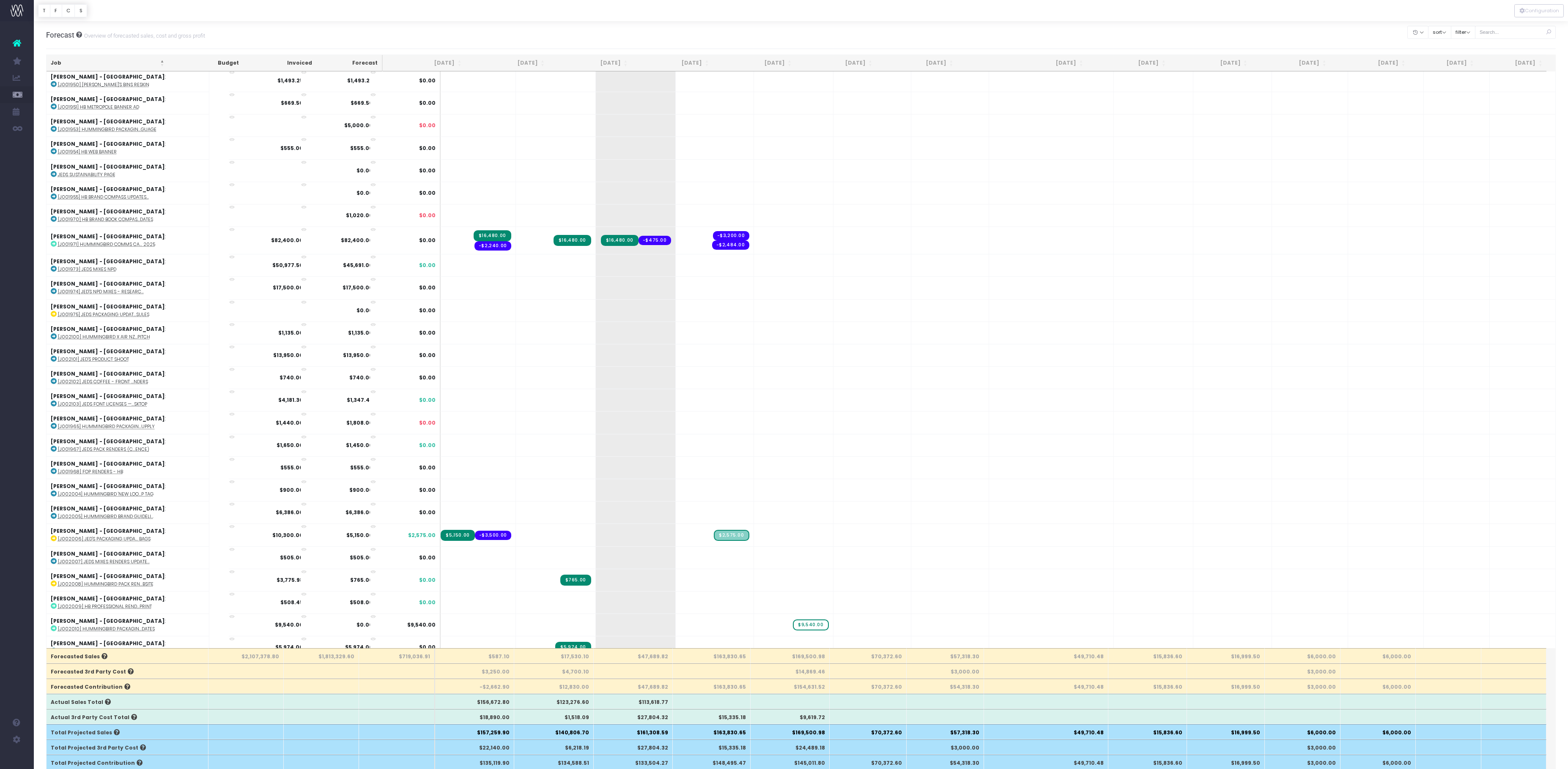
type input "10000"
click at [849, 33] on body "Oh my... this is bad. [PERSON_NAME] wasn't able to load this page. Please conta…" at bounding box center [784, 384] width 1568 height 769
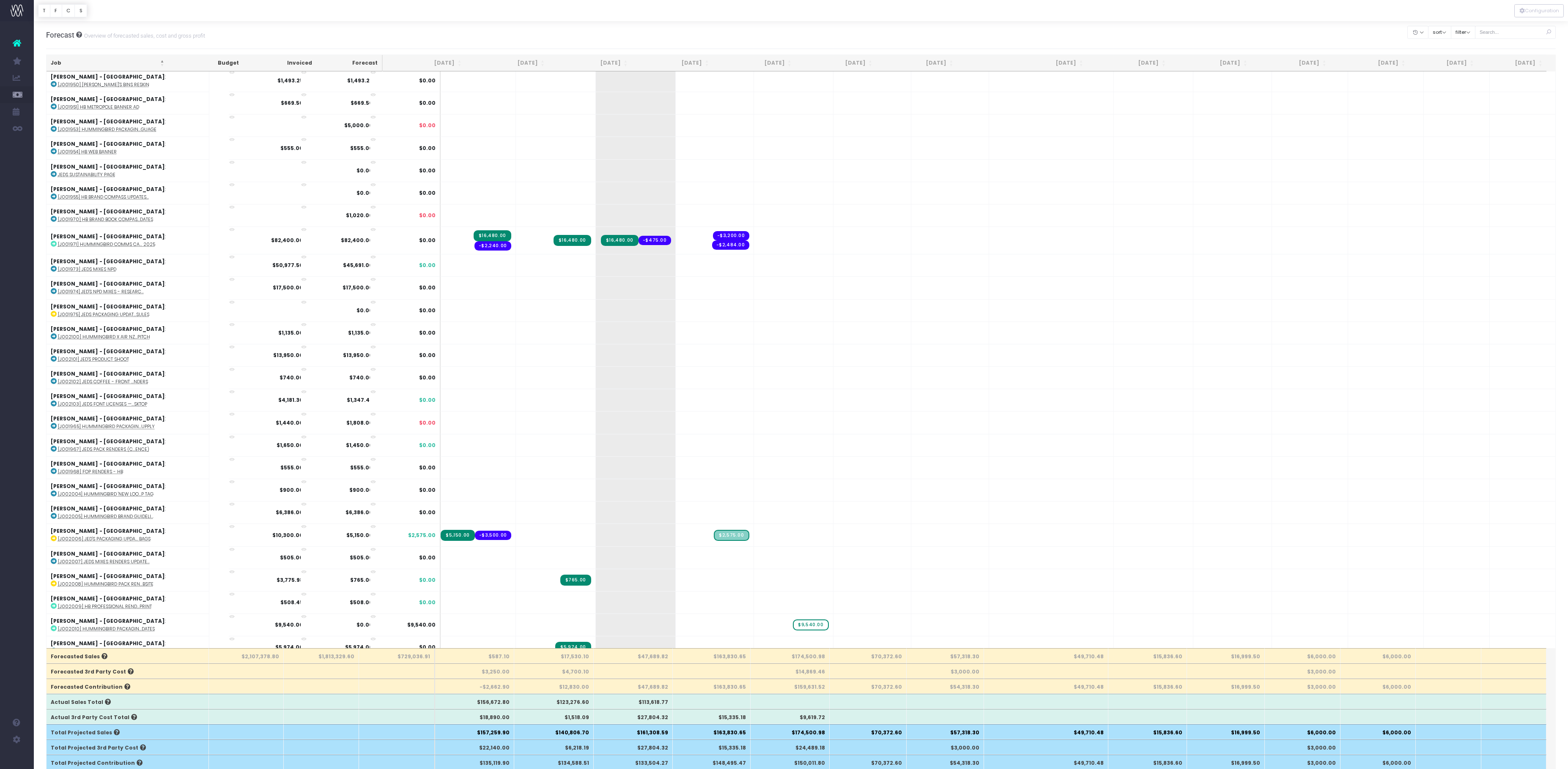
type input "10000"
click at [927, 39] on body "Oh my... this is bad. [PERSON_NAME] wasn't able to load this page. Please conta…" at bounding box center [784, 384] width 1568 height 769
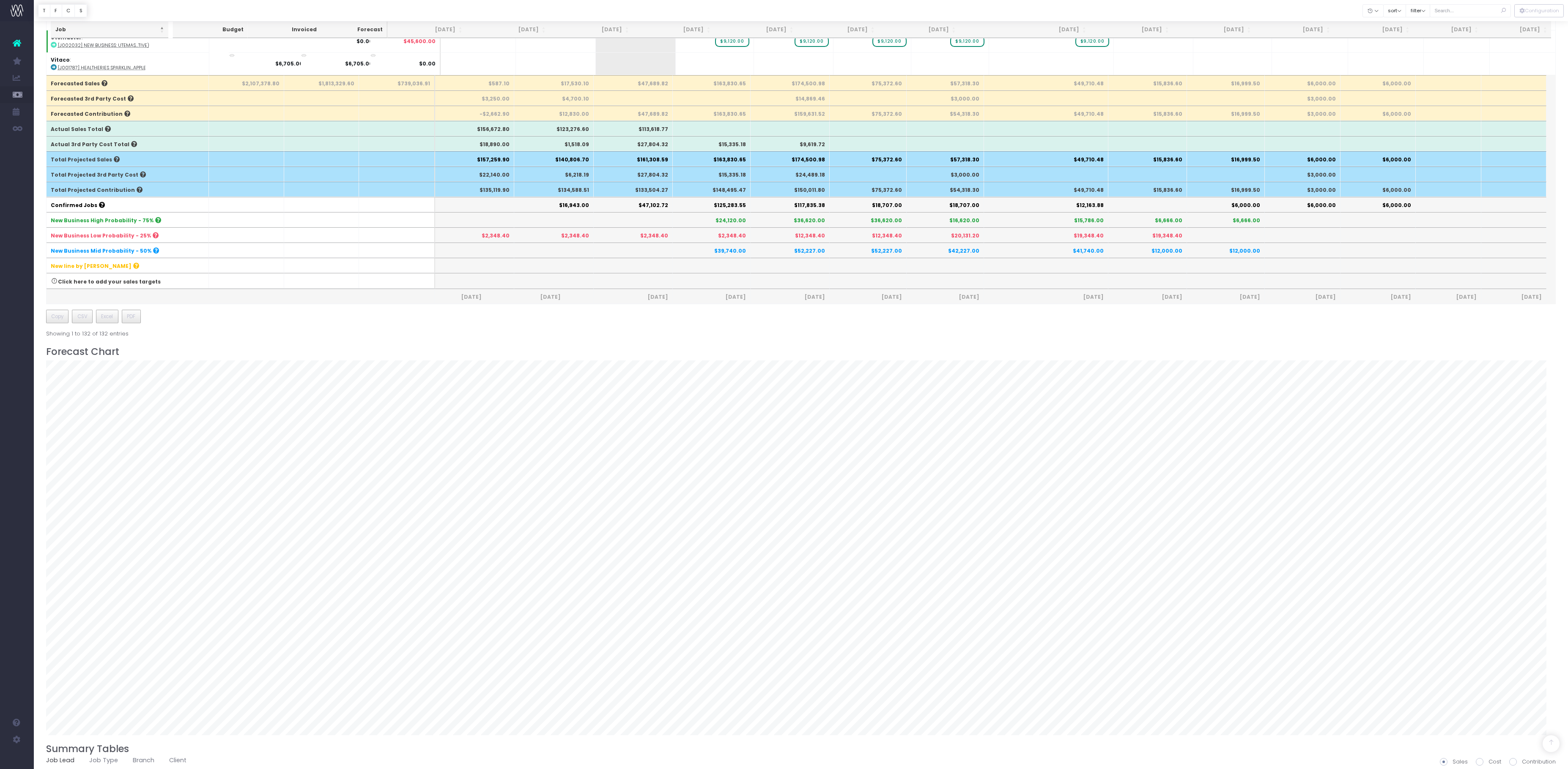
scroll to position [562, 0]
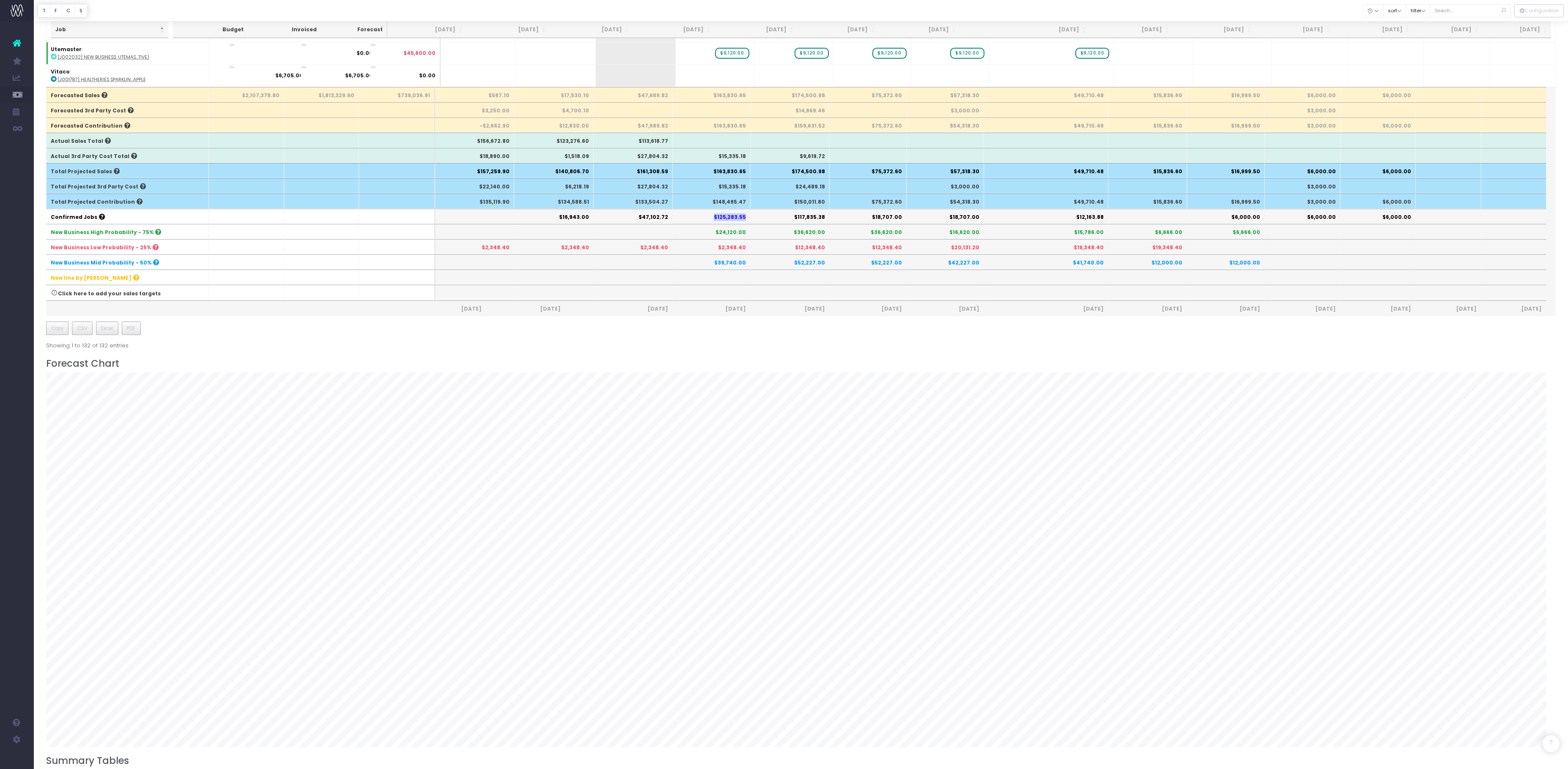
drag, startPoint x: 649, startPoint y: 302, endPoint x: 693, endPoint y: 302, distance: 44.0
click at [693, 224] on th "$125,283.55" at bounding box center [712, 216] width 78 height 15
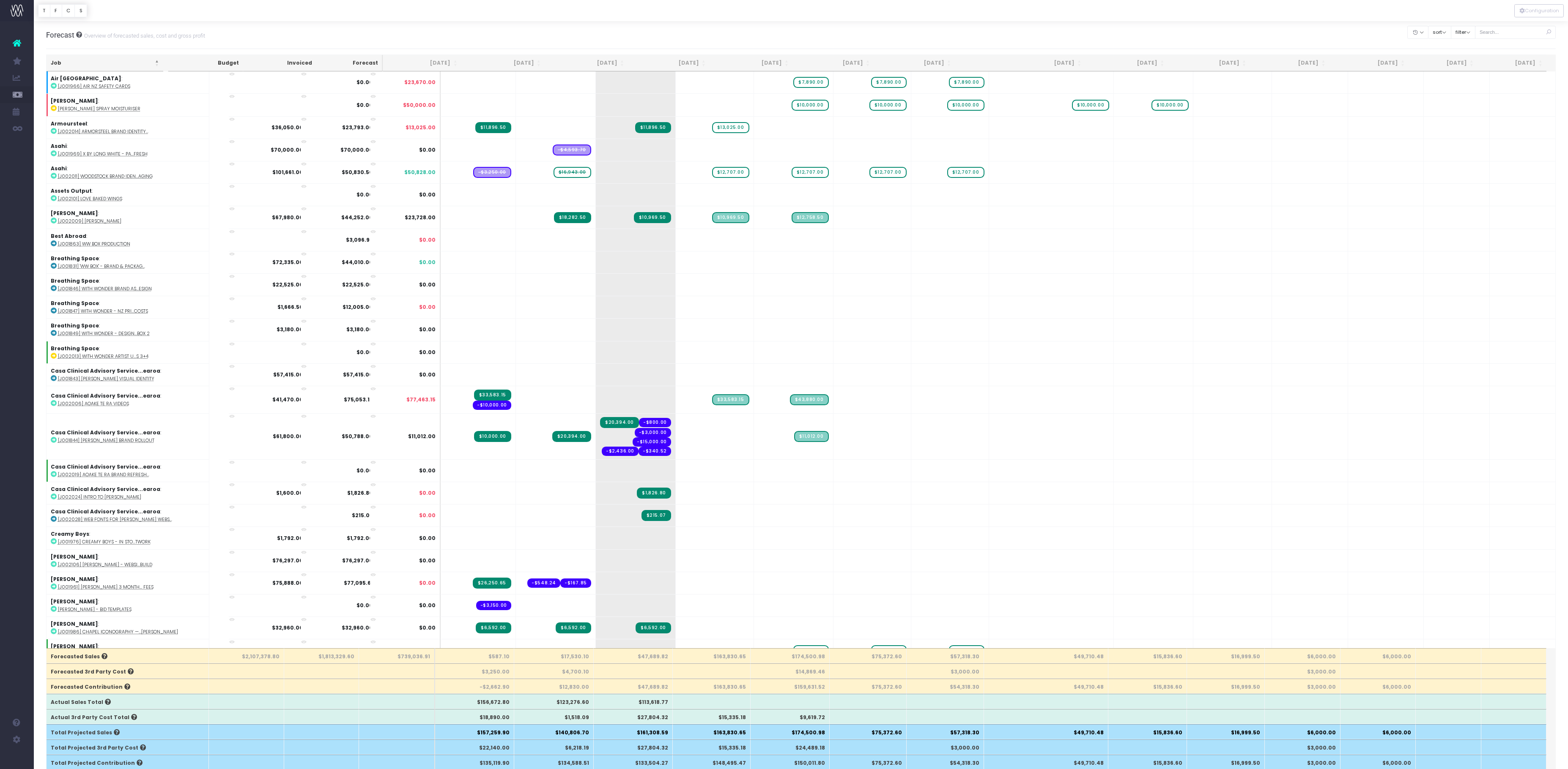
scroll to position [0, 0]
